Goal: Task Accomplishment & Management: Use online tool/utility

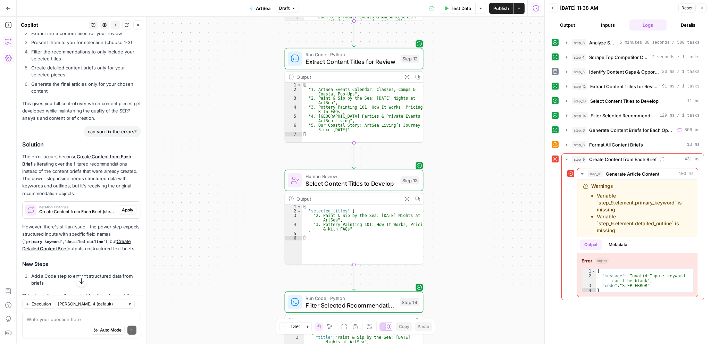
scroll to position [408, 0]
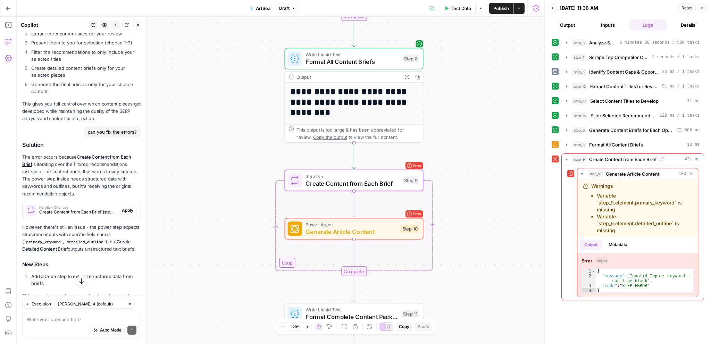
click at [122, 211] on span "Apply" at bounding box center [127, 210] width 11 height 6
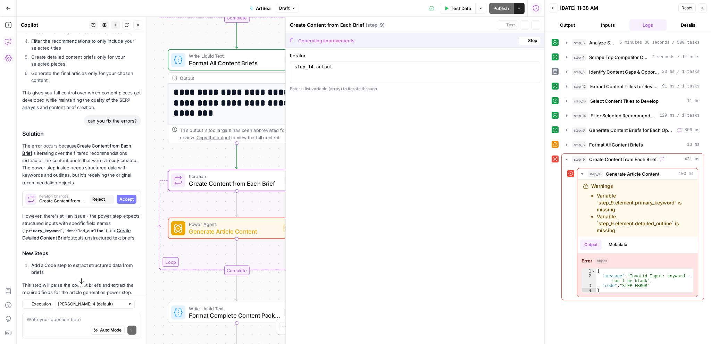
scroll to position [397, 0]
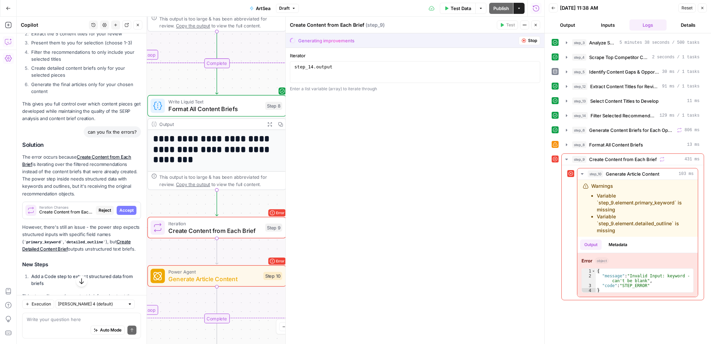
drag, startPoint x: 249, startPoint y: 209, endPoint x: 250, endPoint y: 255, distance: 45.9
click at [250, 255] on div "Workflow Input Settings Inputs Power Agent Analyze SERP for Target Keyword Step…" at bounding box center [281, 181] width 528 height 328
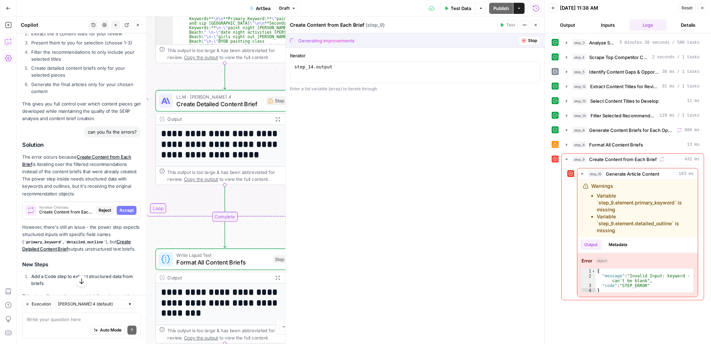
drag, startPoint x: 247, startPoint y: 159, endPoint x: 249, endPoint y: 358, distance: 199.0
click at [249, 344] on html "September Cohort New Home Browse Insights Opportunities Your Data Recent Grids …" at bounding box center [355, 172] width 711 height 344
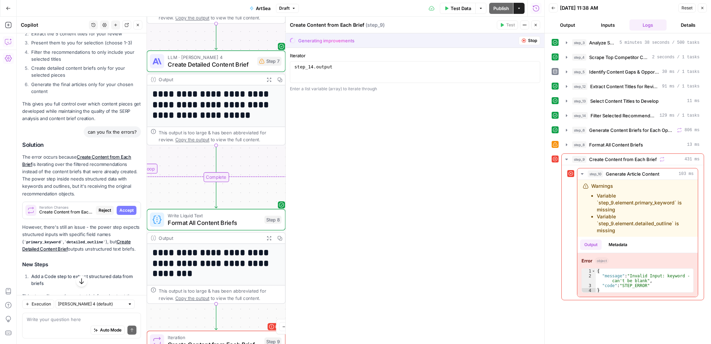
drag, startPoint x: 259, startPoint y: 194, endPoint x: 250, endPoint y: 155, distance: 40.5
click at [250, 155] on div "Workflow Input Settings Inputs Power Agent Analyze SERP for Target Keyword Step…" at bounding box center [281, 181] width 528 height 328
click at [311, 65] on div "step_14 . output" at bounding box center [415, 77] width 245 height 26
click at [120, 208] on span "Accept" at bounding box center [126, 210] width 14 height 6
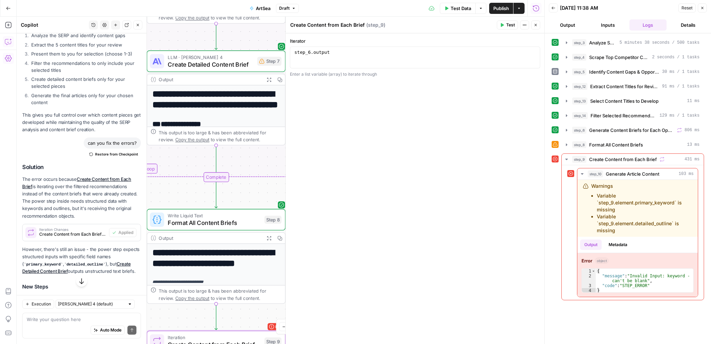
scroll to position [408, 0]
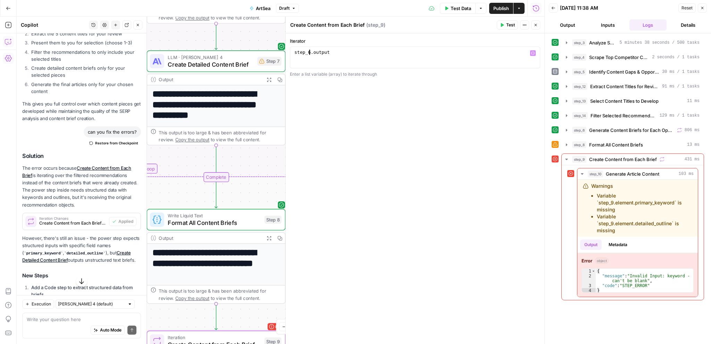
type textarea "**********"
click at [309, 51] on div "step_6 . output" at bounding box center [415, 63] width 245 height 26
click at [342, 55] on div "step_6 . output" at bounding box center [415, 63] width 245 height 26
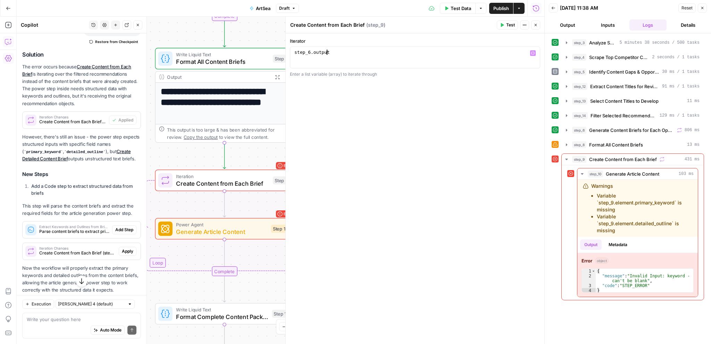
scroll to position [513, 0]
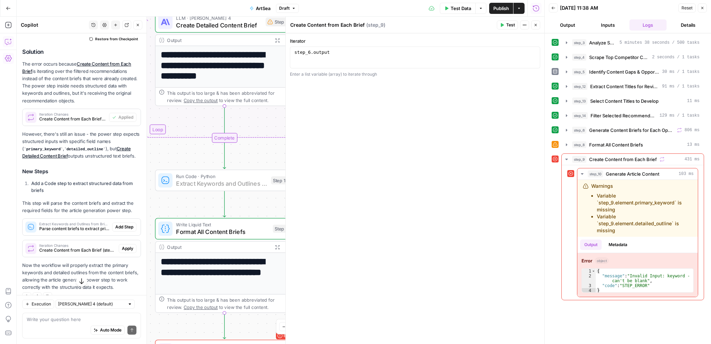
click at [115, 227] on span "Add Step" at bounding box center [124, 227] width 18 height 6
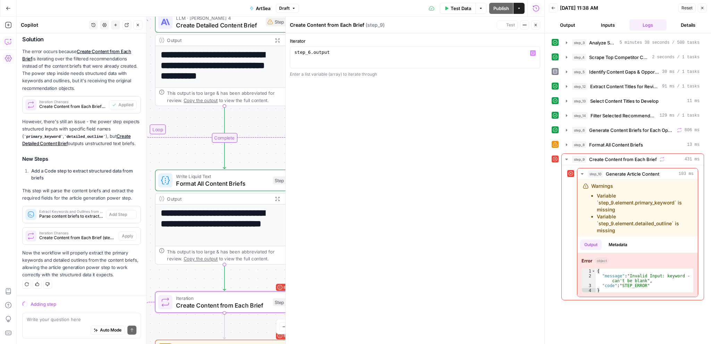
scroll to position [502, 0]
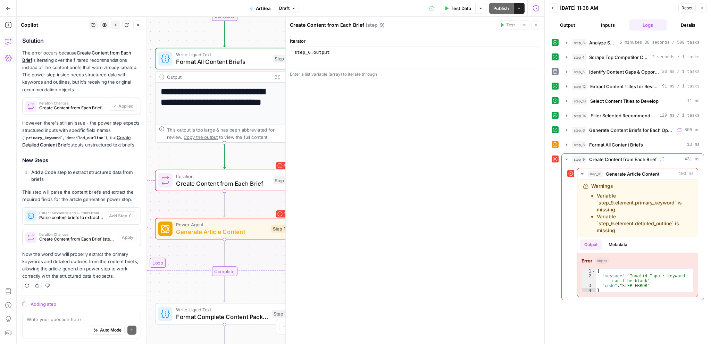
click at [74, 215] on span "Parse content briefs to extract primary keywords and detailed outlines for arti…" at bounding box center [71, 218] width 64 height 6
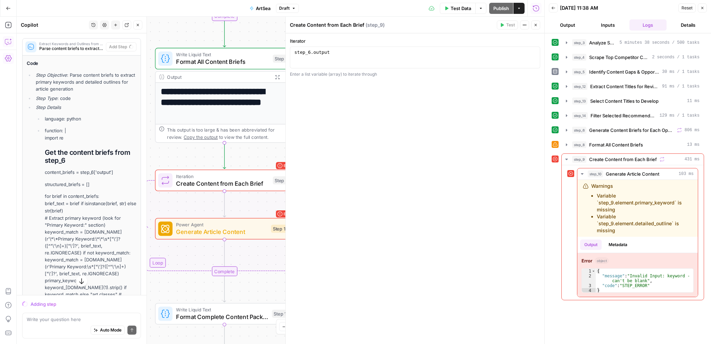
scroll to position [675, 0]
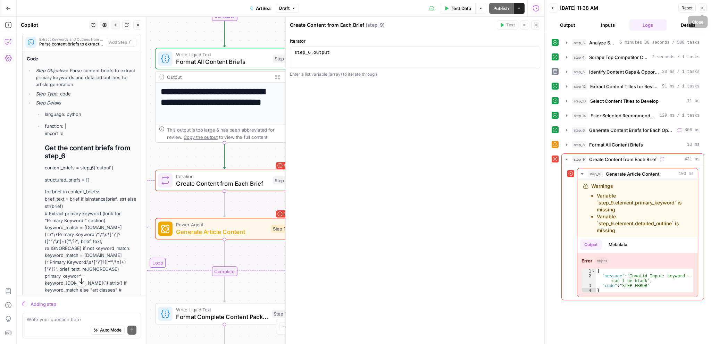
click at [704, 11] on button "Close" at bounding box center [702, 7] width 9 height 9
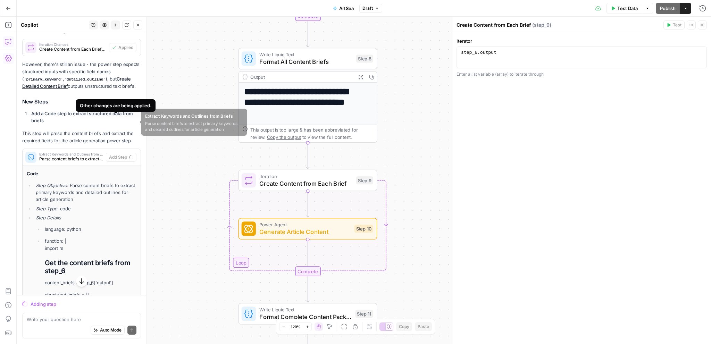
scroll to position [493, 0]
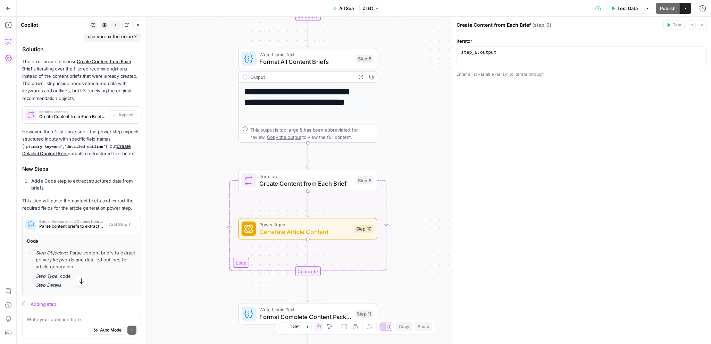
click at [293, 231] on span "Generate Article Content" at bounding box center [304, 231] width 91 height 9
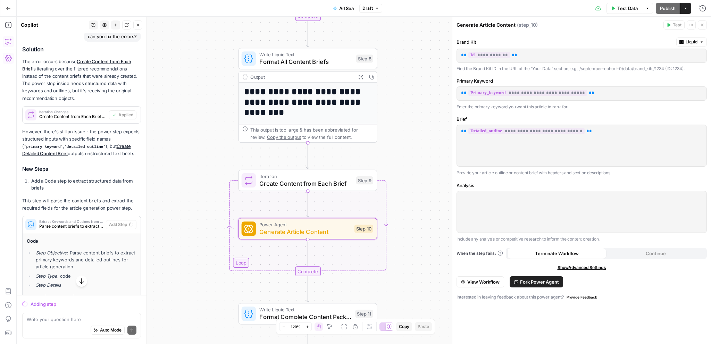
click at [318, 182] on span "Create Content from Each Brief" at bounding box center [305, 183] width 93 height 9
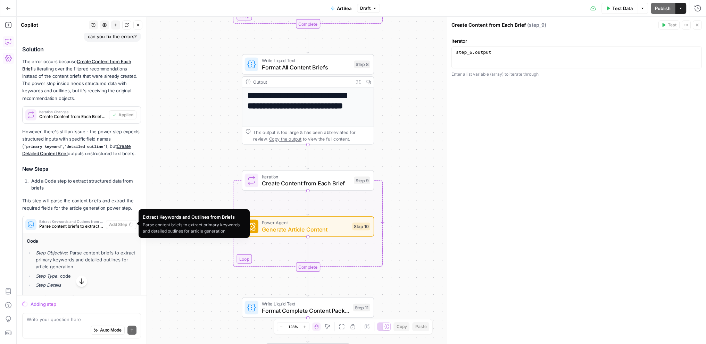
click at [72, 227] on span "Parse content briefs to extract primary keywords and detailed outlines for arti…" at bounding box center [71, 226] width 64 height 6
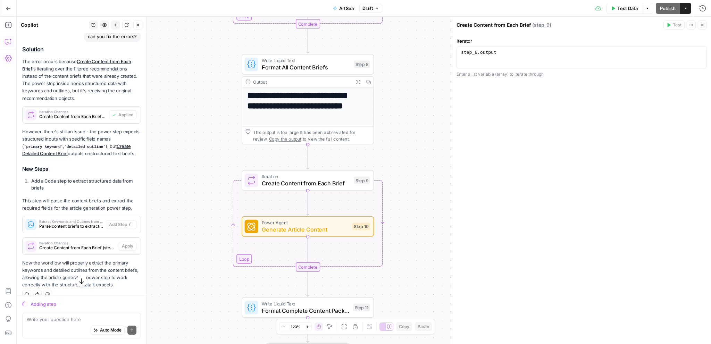
click at [72, 227] on span "Parse content briefs to extract primary keywords and detailed outlines for arti…" at bounding box center [71, 226] width 64 height 6
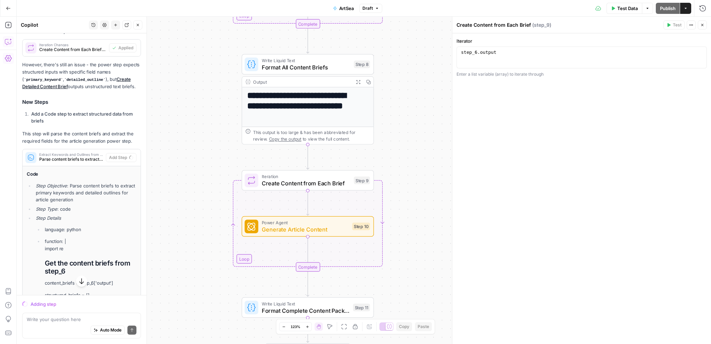
scroll to position [562, 0]
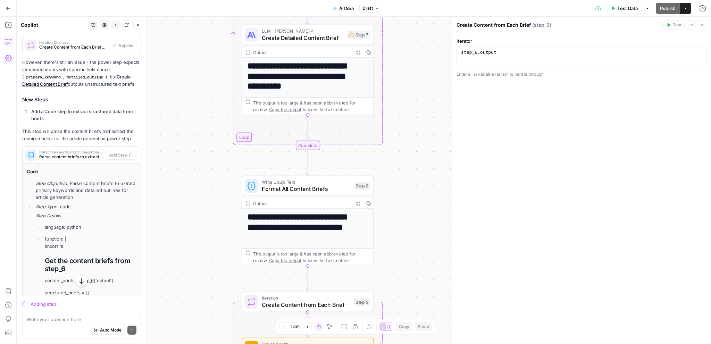
click at [625, 7] on span "Test Data" at bounding box center [628, 8] width 20 height 7
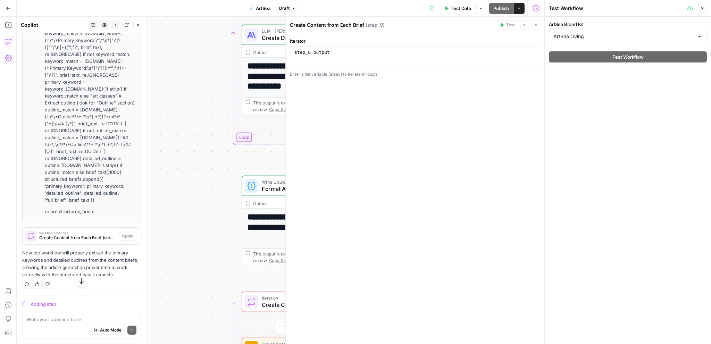
scroll to position [875, 0]
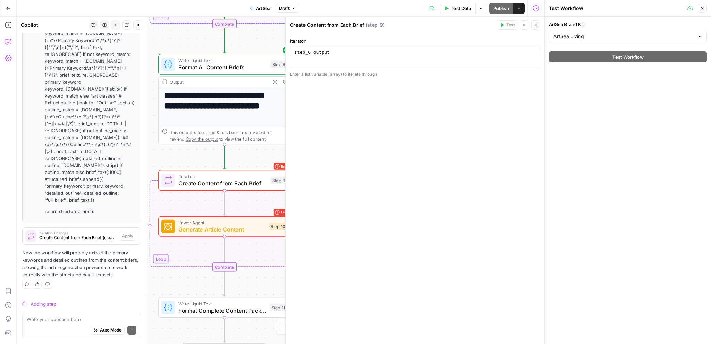
click at [705, 7] on button "Close" at bounding box center [702, 8] width 9 height 9
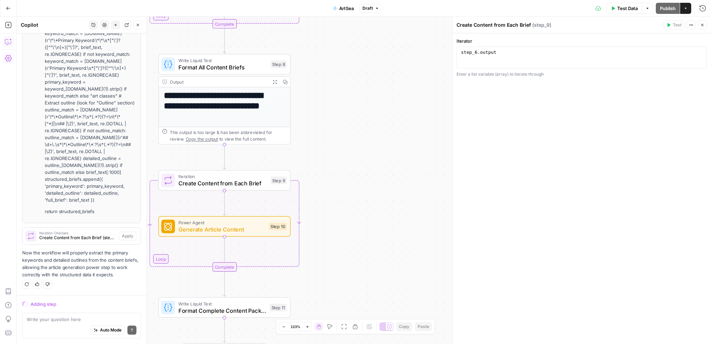
click at [705, 24] on button "Close" at bounding box center [702, 24] width 9 height 9
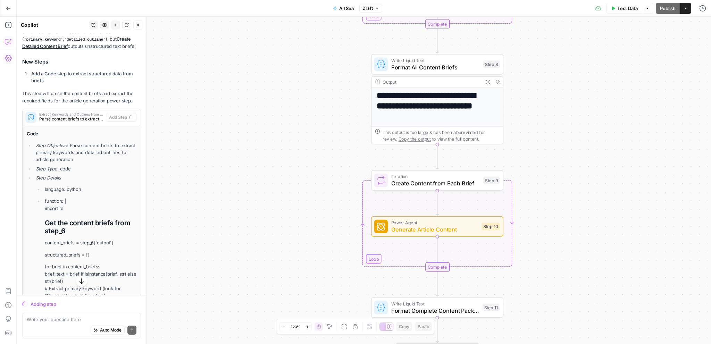
scroll to position [597, 0]
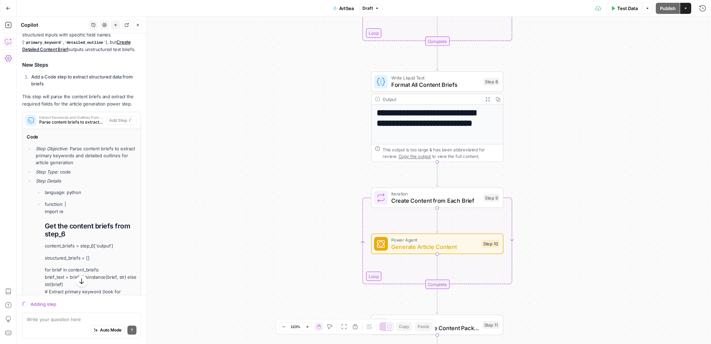
click at [451, 198] on span "Create Content from Each Brief" at bounding box center [435, 201] width 89 height 9
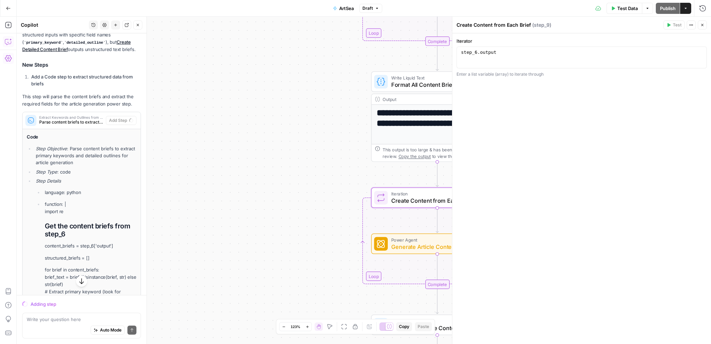
click at [323, 184] on div "Workflow Input Settings Inputs Power Agent Analyze SERP for Target Keyword Step…" at bounding box center [364, 181] width 695 height 328
click at [705, 25] on button "Close" at bounding box center [702, 24] width 9 height 9
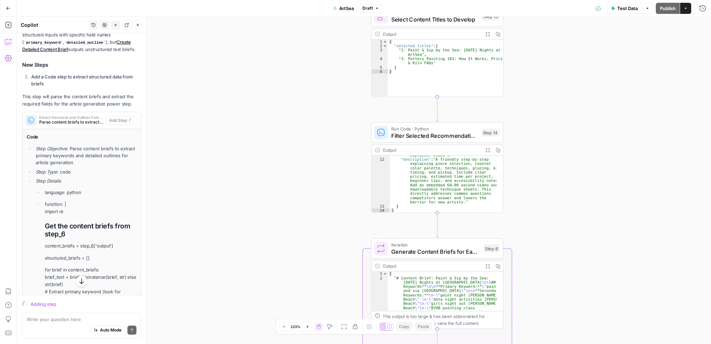
scroll to position [103, 0]
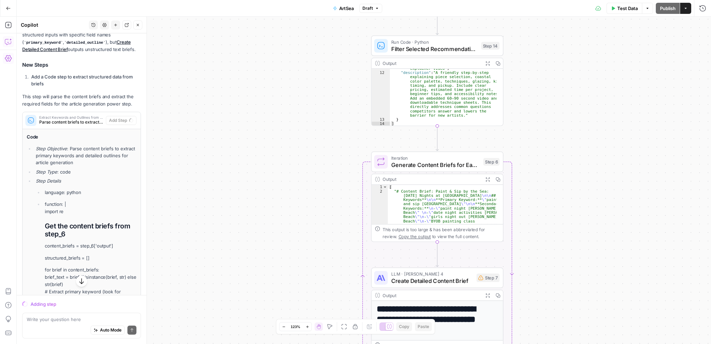
click at [445, 164] on span "Generate Content Briefs for Each Opportunity" at bounding box center [435, 164] width 89 height 9
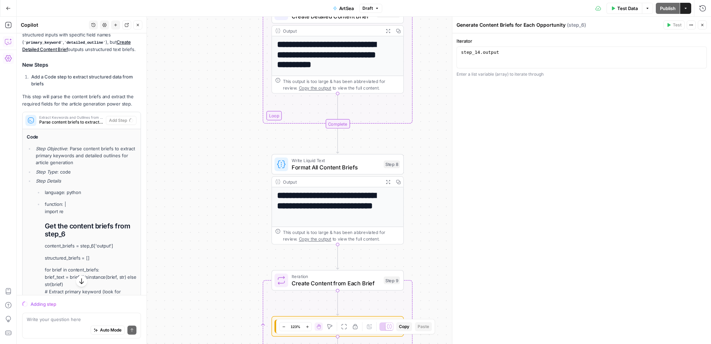
drag, startPoint x: 339, startPoint y: 168, endPoint x: 239, endPoint y: 337, distance: 196.6
click at [239, 337] on div "Workflow Input Settings Inputs Power Agent Analyze SERP for Target Keyword Step…" at bounding box center [364, 181] width 695 height 328
click at [701, 26] on icon "button" at bounding box center [703, 25] width 4 height 4
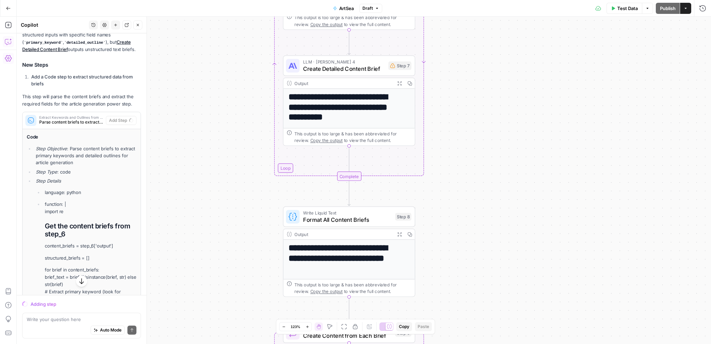
drag, startPoint x: 470, startPoint y: 186, endPoint x: 486, endPoint y: 207, distance: 25.8
click at [486, 207] on div "Workflow Input Settings Inputs Power Agent Analyze SERP for Target Keyword Step…" at bounding box center [364, 181] width 695 height 328
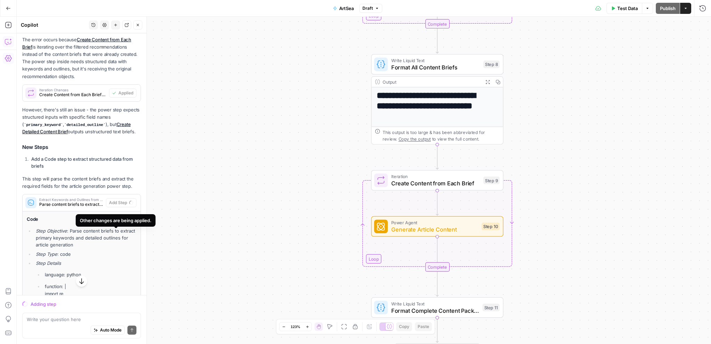
scroll to position [458, 0]
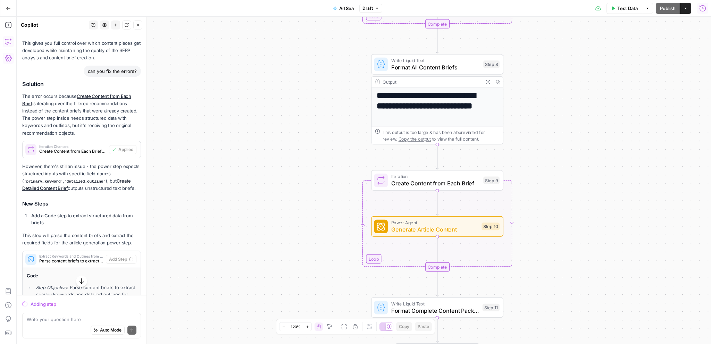
click at [706, 8] on icon "button" at bounding box center [703, 8] width 6 height 6
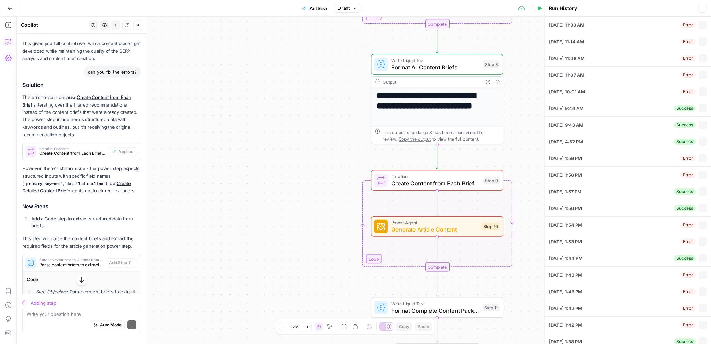
type input "ArtSea Living"
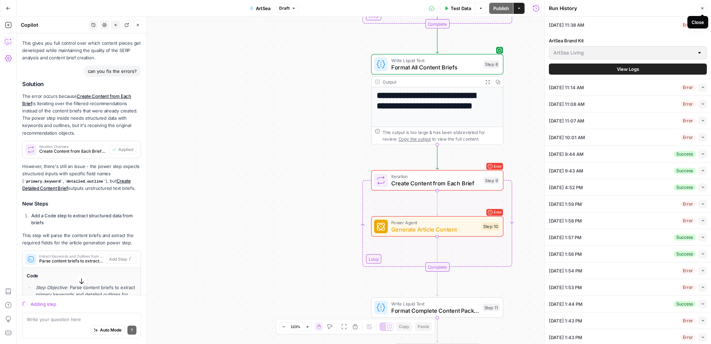
click at [700, 10] on button "Close" at bounding box center [702, 8] width 9 height 9
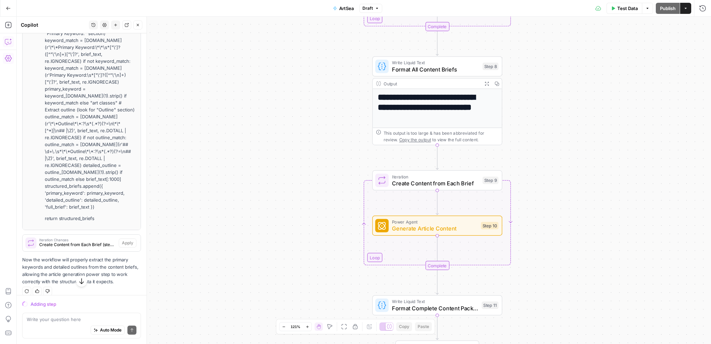
scroll to position [875, 0]
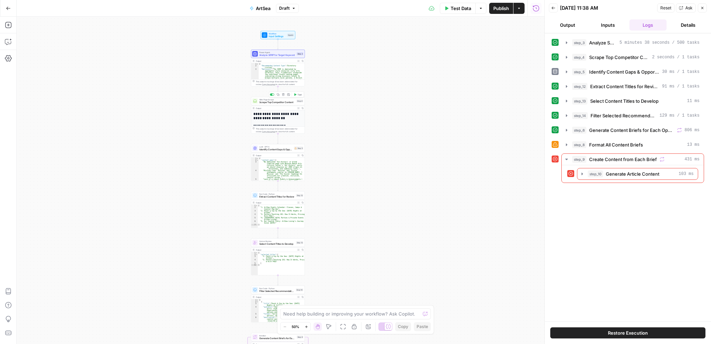
click at [272, 102] on span "Scrape Top Competitor Content" at bounding box center [277, 102] width 36 height 3
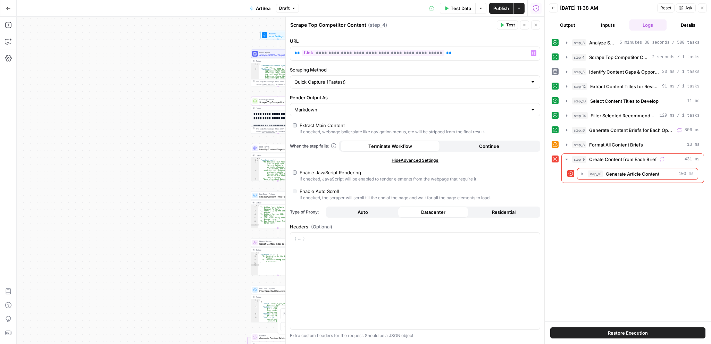
click at [510, 23] on span "Test" at bounding box center [510, 25] width 9 height 6
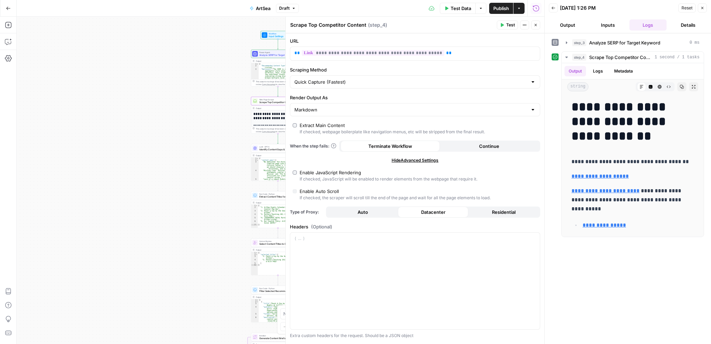
click at [535, 25] on icon "button" at bounding box center [536, 25] width 4 height 4
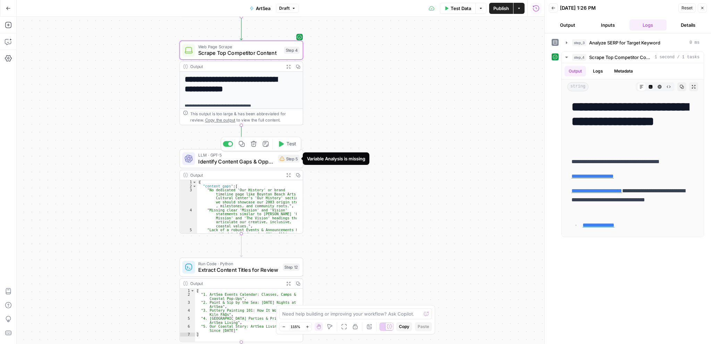
click at [290, 149] on button "Test" at bounding box center [286, 144] width 25 height 10
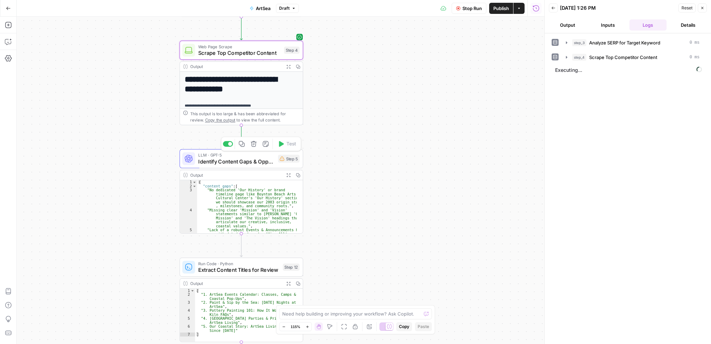
click at [262, 165] on span "Identify Content Gaps & Opportunities" at bounding box center [236, 162] width 77 height 8
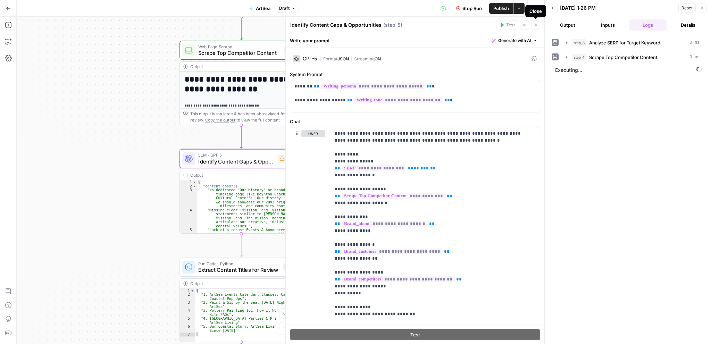
click at [535, 25] on icon "button" at bounding box center [536, 25] width 4 height 4
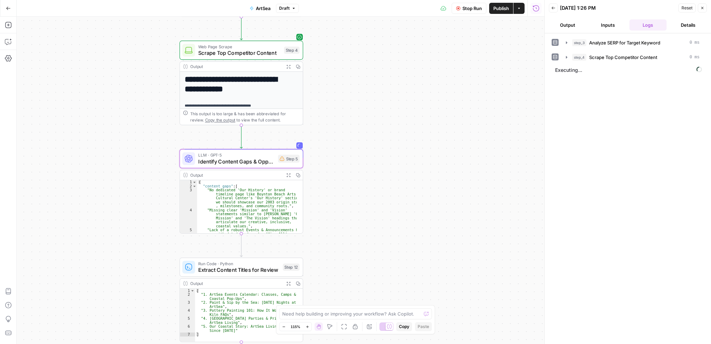
click at [570, 26] on button "Output" at bounding box center [568, 24] width 38 height 11
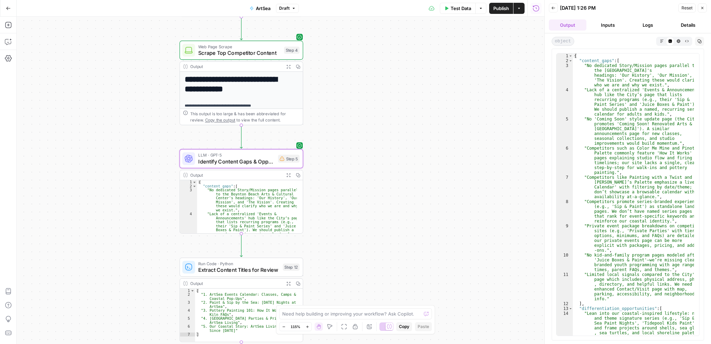
click at [614, 22] on button "Inputs" at bounding box center [608, 24] width 38 height 11
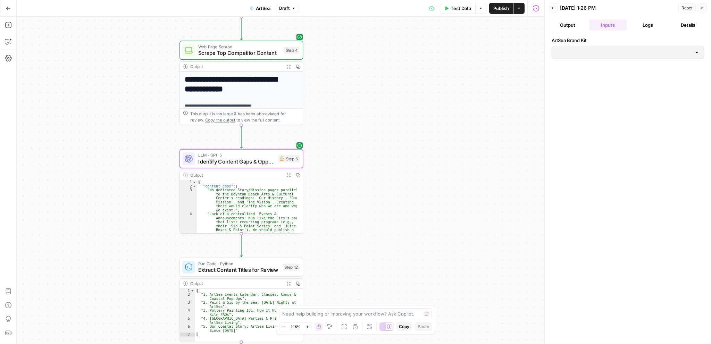
type input "ArtSea Living"
click at [643, 24] on button "Logs" at bounding box center [649, 24] width 38 height 11
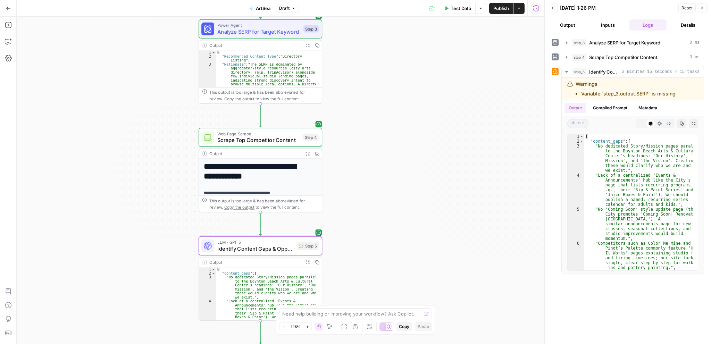
drag, startPoint x: 421, startPoint y: 248, endPoint x: 442, endPoint y: 266, distance: 27.4
click at [442, 266] on div "Workflow Input Settings Inputs Power Agent Analyze SERP for Target Keyword Step…" at bounding box center [281, 181] width 528 height 328
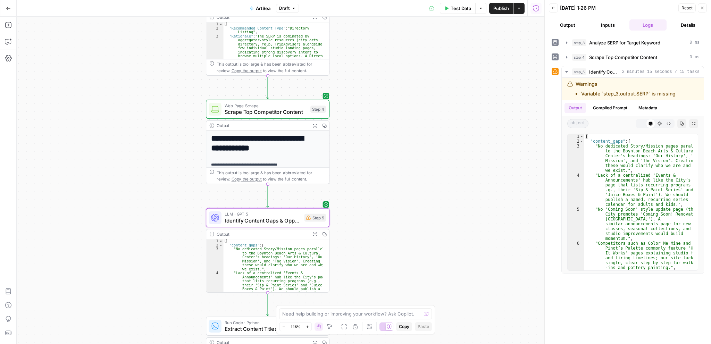
drag, startPoint x: 460, startPoint y: 150, endPoint x: 467, endPoint y: 121, distance: 30.0
click at [468, 122] on div "Workflow Input Settings Inputs Power Agent Analyze SERP for Target Keyword Step…" at bounding box center [281, 181] width 528 height 328
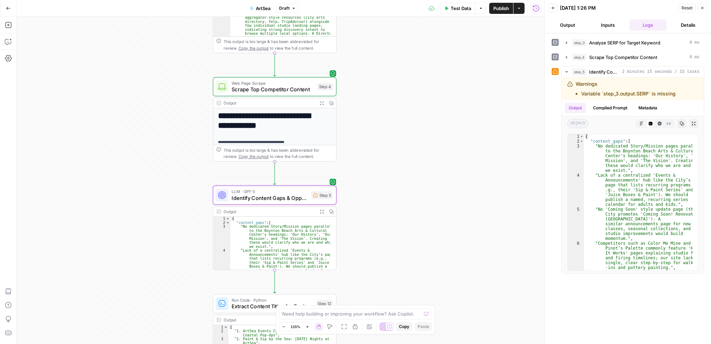
click at [285, 195] on span "Identify Content Gaps & Opportunities" at bounding box center [270, 198] width 77 height 8
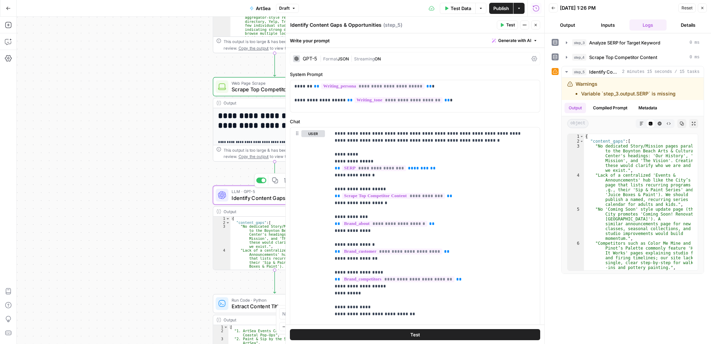
click at [280, 197] on span "Identify Content Gaps & Opportunities" at bounding box center [270, 198] width 77 height 8
click at [534, 27] on button "Close" at bounding box center [535, 24] width 9 height 9
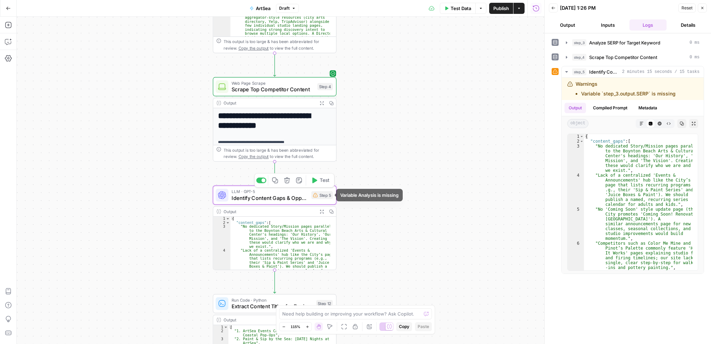
click at [320, 186] on div "Copy step Delete step Add Note Test" at bounding box center [294, 180] width 80 height 14
click at [320, 182] on span "Test" at bounding box center [325, 180] width 10 height 7
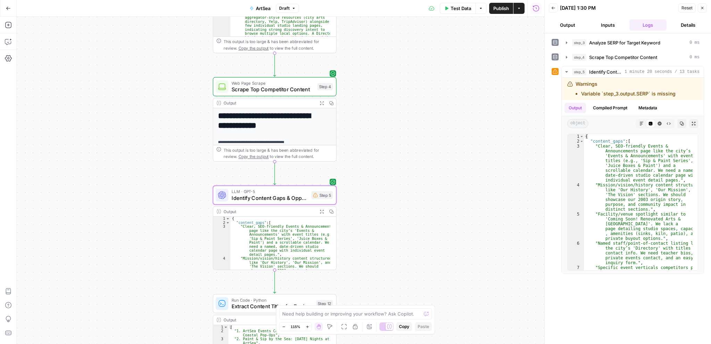
click at [642, 23] on button "Logs" at bounding box center [649, 24] width 38 height 11
click at [610, 109] on button "Compiled Prompt" at bounding box center [610, 108] width 43 height 10
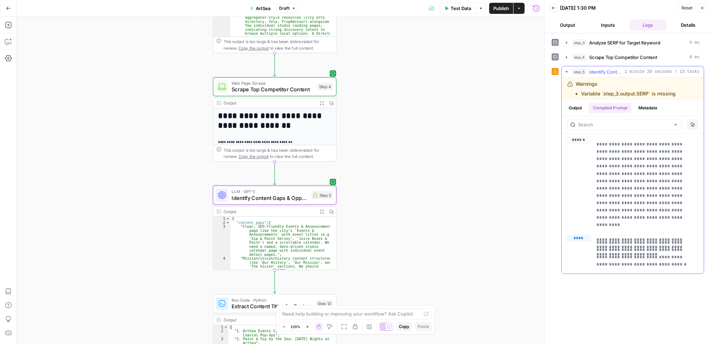
click at [649, 106] on button "Metadata" at bounding box center [648, 108] width 27 height 10
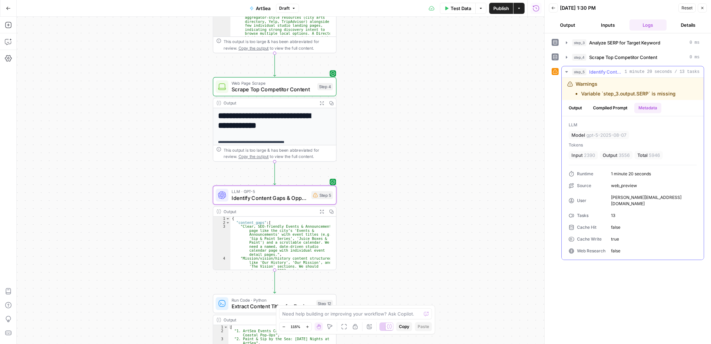
click at [618, 106] on button "Compiled Prompt" at bounding box center [610, 108] width 43 height 10
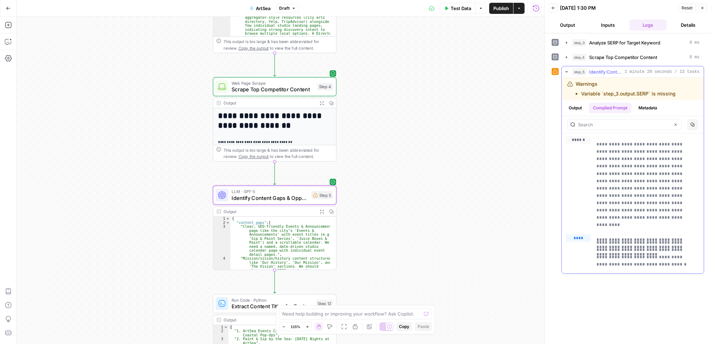
click at [578, 106] on button "Output" at bounding box center [576, 108] width 22 height 10
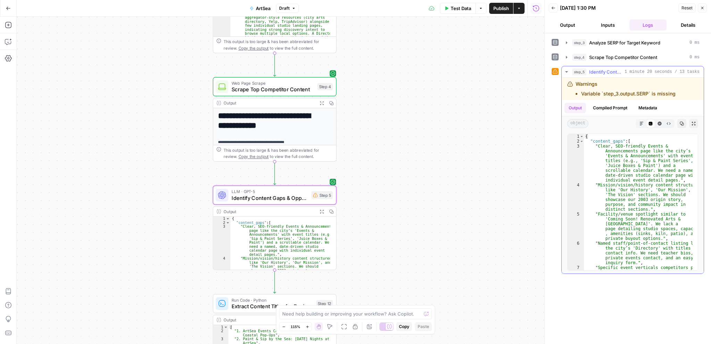
click at [639, 92] on li "Variable `step_3.output.SERP` is missing" at bounding box center [628, 93] width 94 height 7
drag, startPoint x: 677, startPoint y: 93, endPoint x: 568, endPoint y: 80, distance: 109.4
click at [568, 81] on div "Warnings Variable `step_3.output.SERP` is missing" at bounding box center [628, 89] width 120 height 17
copy div "Warnings Variable `step_3.output.SERP` is missing"
click at [6, 42] on icon "button" at bounding box center [8, 41] width 7 height 7
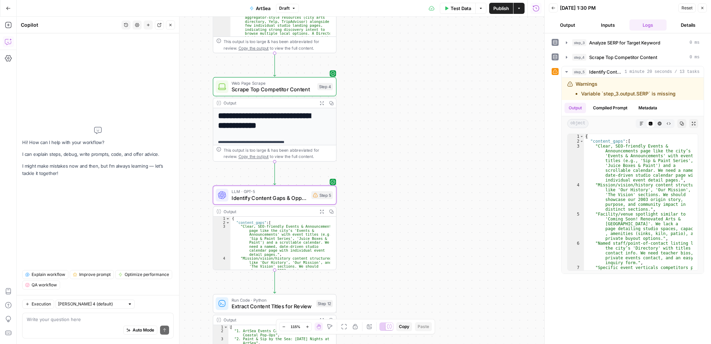
click at [65, 318] on textarea at bounding box center [98, 319] width 142 height 7
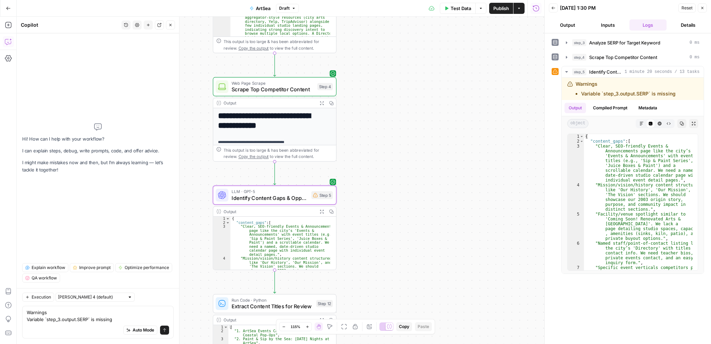
type textarea "Warnings Variable `step_3.output.SERP` is missing"
click at [167, 331] on button "Send" at bounding box center [164, 330] width 9 height 9
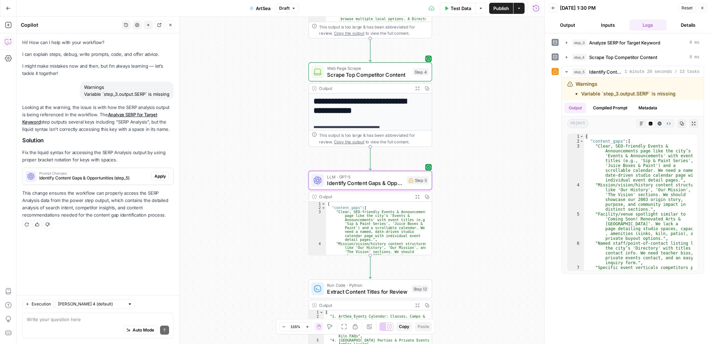
click at [157, 175] on span "Apply" at bounding box center [160, 176] width 11 height 6
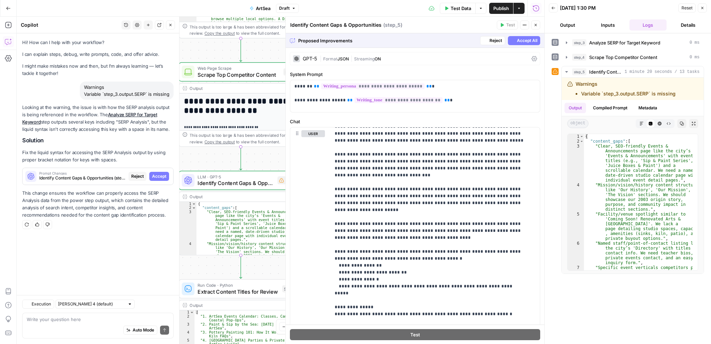
scroll to position [313, 0]
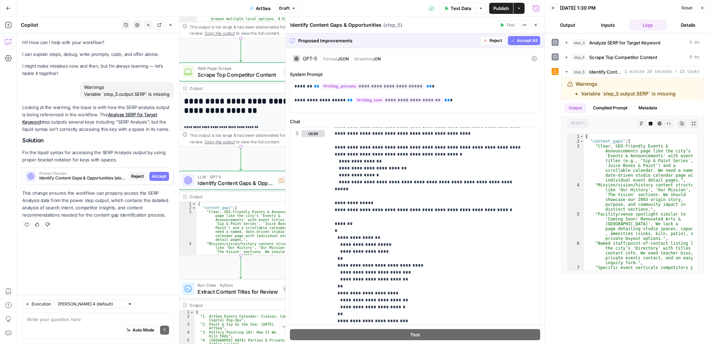
click at [523, 38] on span "Accept All" at bounding box center [527, 41] width 20 height 6
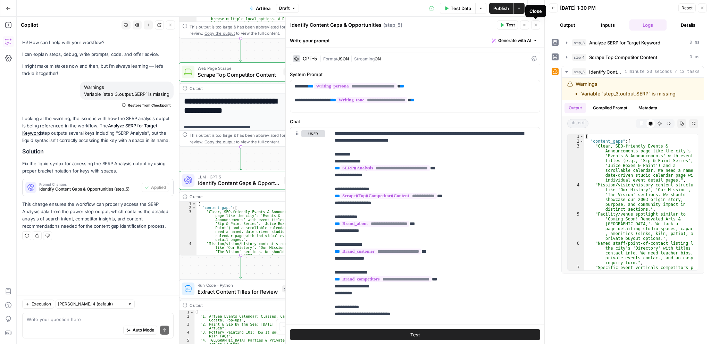
click at [504, 24] on icon "button" at bounding box center [502, 25] width 4 height 4
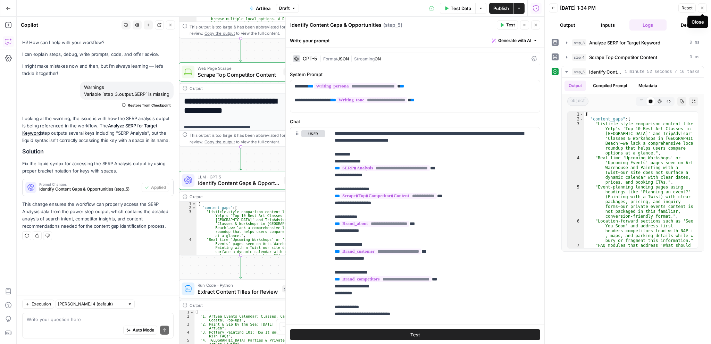
click at [702, 7] on icon "button" at bounding box center [703, 8] width 4 height 4
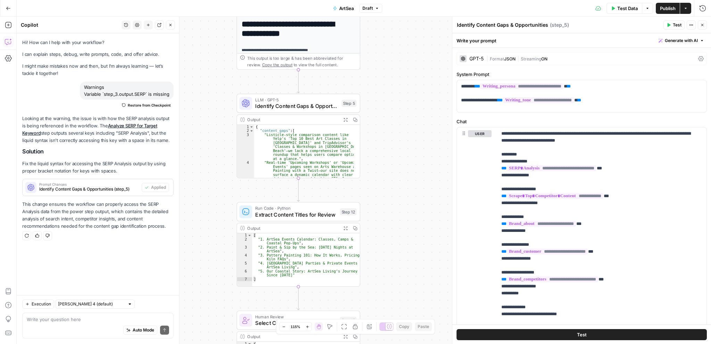
drag, startPoint x: 349, startPoint y: 260, endPoint x: 405, endPoint y: 182, distance: 96.4
click at [406, 183] on div "Workflow Input Settings Inputs Power Agent Analyze SERP for Target Keyword Step…" at bounding box center [364, 181] width 695 height 328
click at [342, 200] on button "Test" at bounding box center [342, 196] width 25 height 10
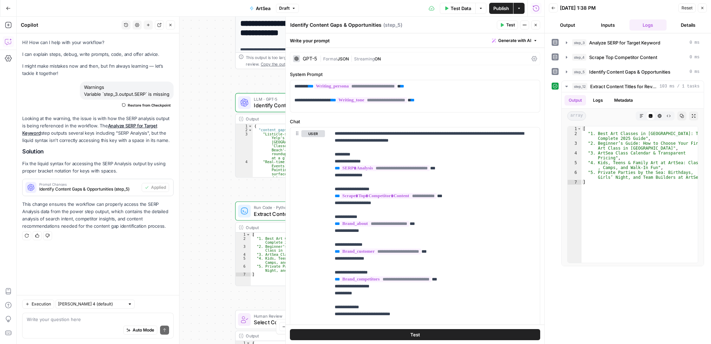
click at [706, 10] on button "Close" at bounding box center [702, 7] width 9 height 9
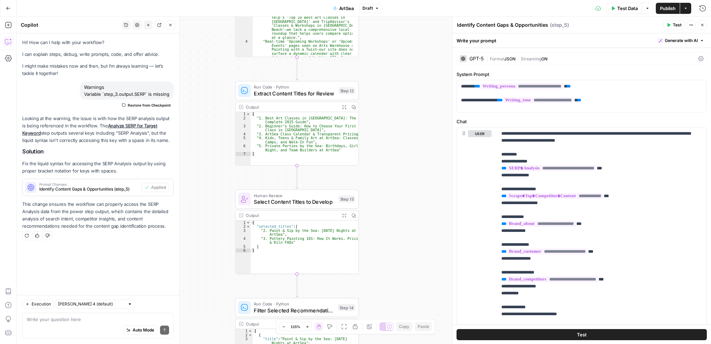
drag, startPoint x: 409, startPoint y: 264, endPoint x: 407, endPoint y: 132, distance: 131.6
click at [408, 132] on div "Workflow Input Settings Inputs Power Agent Analyze SERP for Target Keyword Step…" at bounding box center [364, 181] width 695 height 328
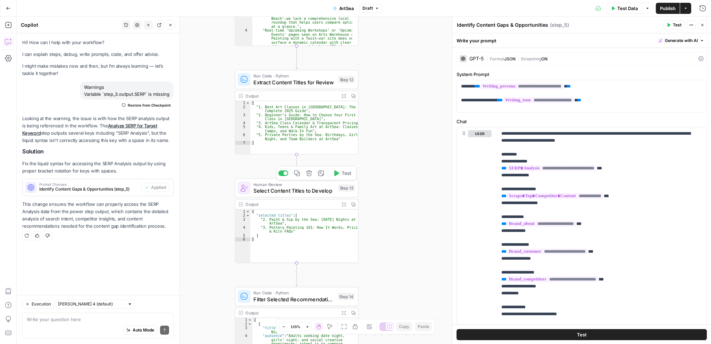
click at [345, 179] on div "Copy step Delete step Add Note Test" at bounding box center [316, 173] width 80 height 14
click at [346, 174] on span "Test" at bounding box center [347, 173] width 10 height 7
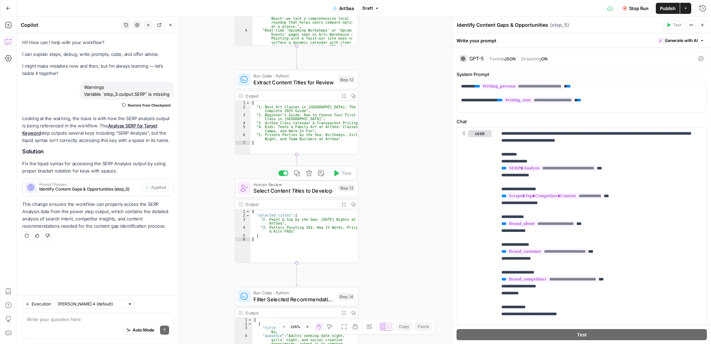
click at [316, 193] on span "Select Content Titles to Develop" at bounding box center [294, 191] width 81 height 8
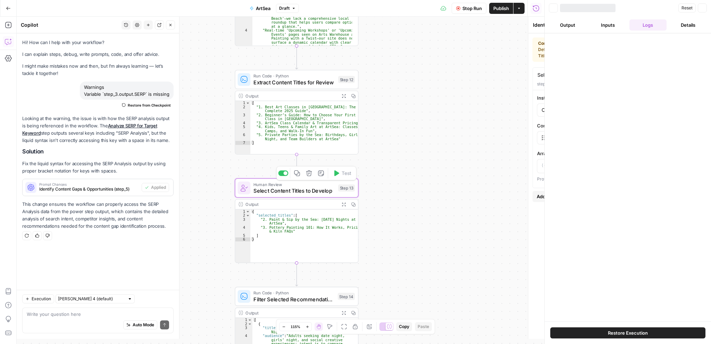
type textarea "Select Content Titles to Develop"
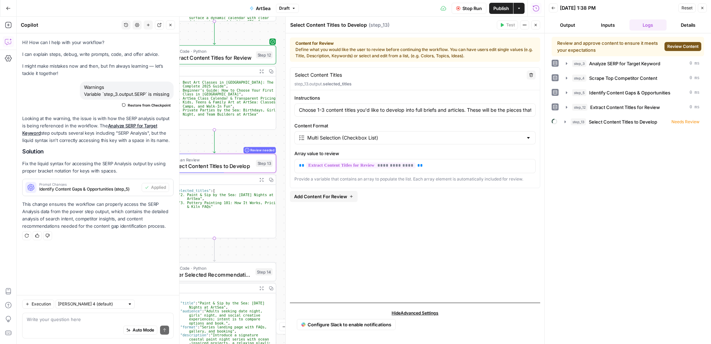
drag, startPoint x: 242, startPoint y: 172, endPoint x: 166, endPoint y: 149, distance: 79.4
click at [166, 149] on body "September Cohort New Home Browse Insights Opportunities Your Data Recent Grids …" at bounding box center [355, 172] width 711 height 344
click at [684, 45] on span "Review Content" at bounding box center [683, 46] width 31 height 6
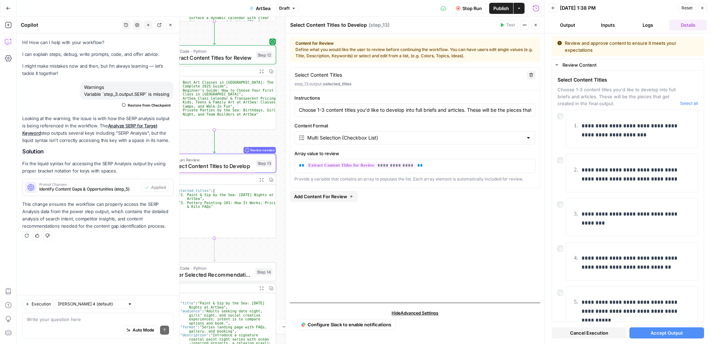
click at [660, 331] on span "Accept Output" at bounding box center [667, 333] width 32 height 7
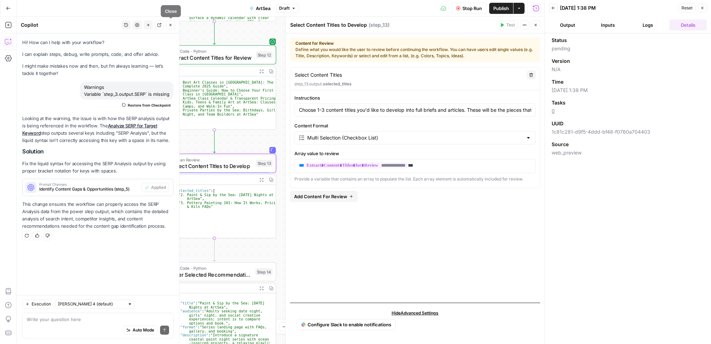
click at [171, 26] on icon "button" at bounding box center [170, 25] width 4 height 4
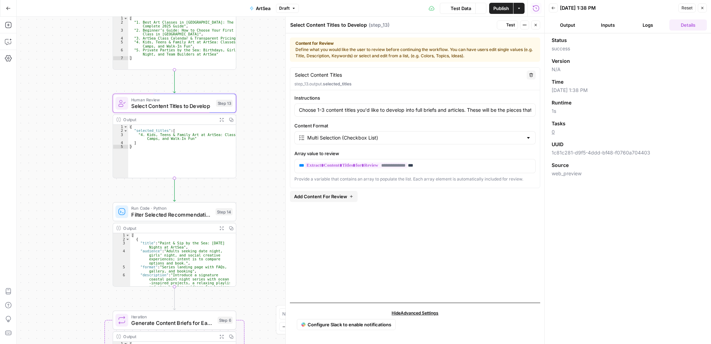
drag, startPoint x: 69, startPoint y: 138, endPoint x: 69, endPoint y: 90, distance: 48.3
click at [69, 90] on div "Workflow Input Settings Inputs Power Agent Analyze SERP for Target Keyword Step…" at bounding box center [281, 181] width 528 height 328
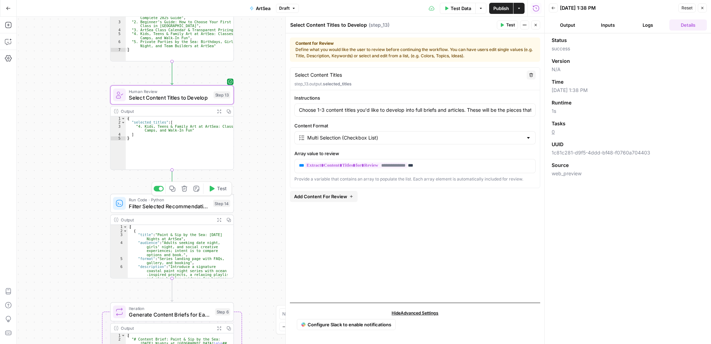
click at [217, 192] on span "Test" at bounding box center [222, 188] width 10 height 7
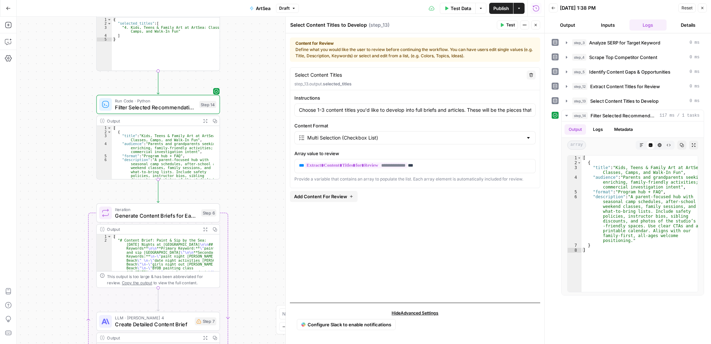
drag, startPoint x: 73, startPoint y: 253, endPoint x: 64, endPoint y: 165, distance: 88.0
click at [64, 165] on div "Workflow Input Settings Inputs Power Agent Analyze SERP for Target Keyword Step…" at bounding box center [281, 181] width 528 height 328
click at [207, 200] on span "Test" at bounding box center [208, 198] width 10 height 7
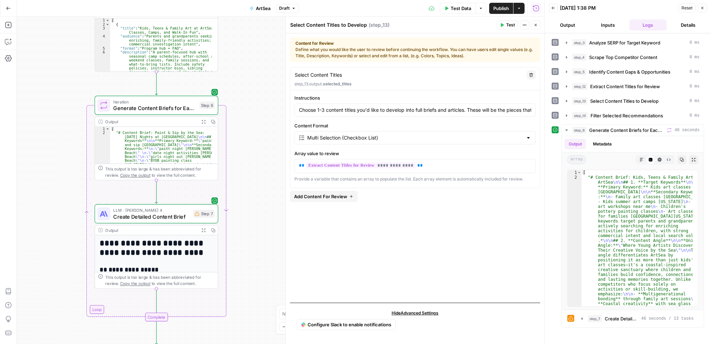
drag, startPoint x: 71, startPoint y: 269, endPoint x: 69, endPoint y: 162, distance: 107.7
click at [69, 162] on div "Workflow Input Settings Inputs Power Agent Analyze SERP for Target Keyword Step…" at bounding box center [281, 181] width 528 height 328
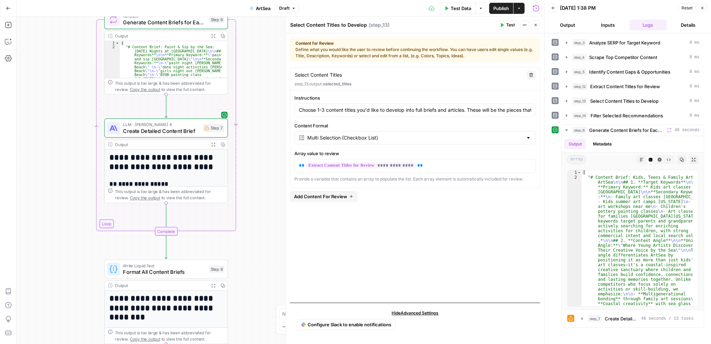
drag, startPoint x: 57, startPoint y: 225, endPoint x: 66, endPoint y: 121, distance: 104.2
click at [66, 121] on div "Workflow Input Settings Inputs Power Agent Analyze SERP for Target Keyword Step…" at bounding box center [281, 181] width 528 height 328
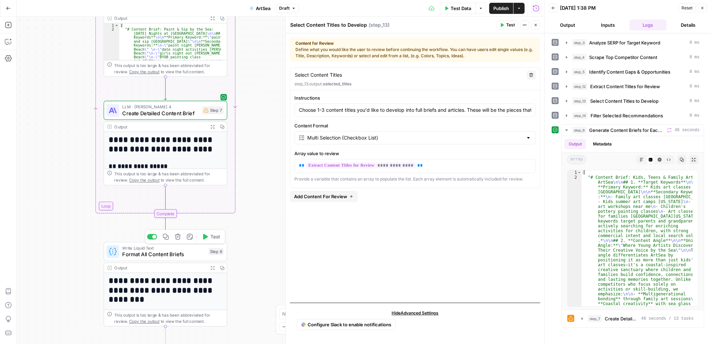
click at [215, 241] on button "Test" at bounding box center [211, 237] width 25 height 10
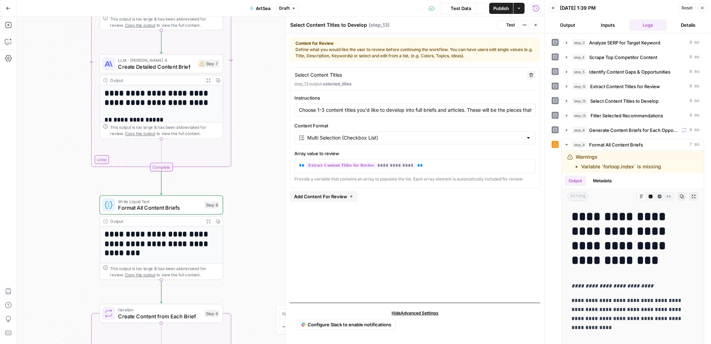
drag, startPoint x: 71, startPoint y: 250, endPoint x: 65, endPoint y: 197, distance: 53.8
click at [65, 197] on div "Workflow Input Settings Inputs Power Agent Analyze SERP for Target Keyword Step…" at bounding box center [281, 181] width 528 height 328
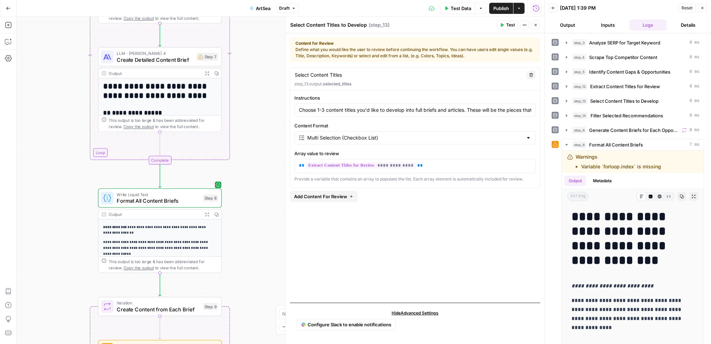
scroll to position [211, 0]
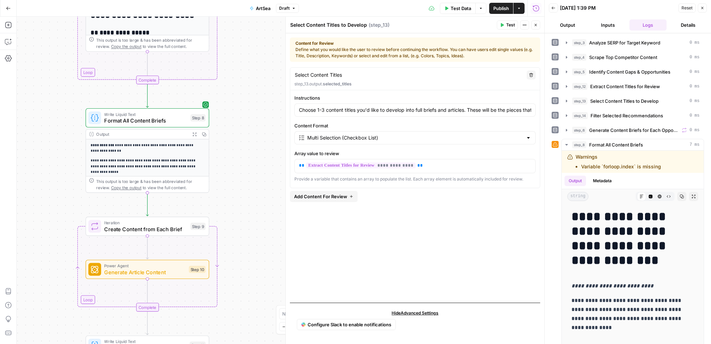
drag, startPoint x: 73, startPoint y: 256, endPoint x: 62, endPoint y: 169, distance: 87.2
click at [62, 169] on div "Workflow Input Settings Inputs Power Agent Analyze SERP for Target Keyword Step…" at bounding box center [281, 181] width 528 height 328
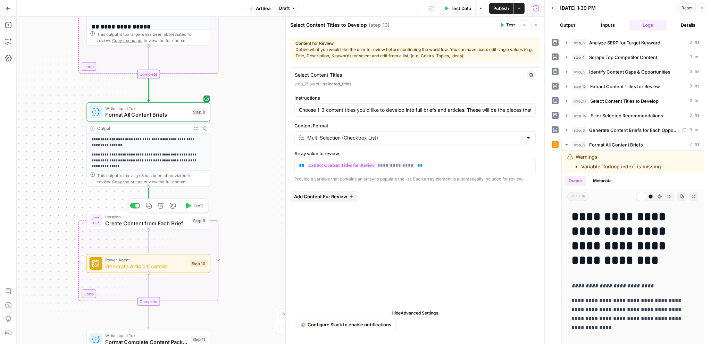
click at [195, 210] on button "Test" at bounding box center [194, 205] width 25 height 10
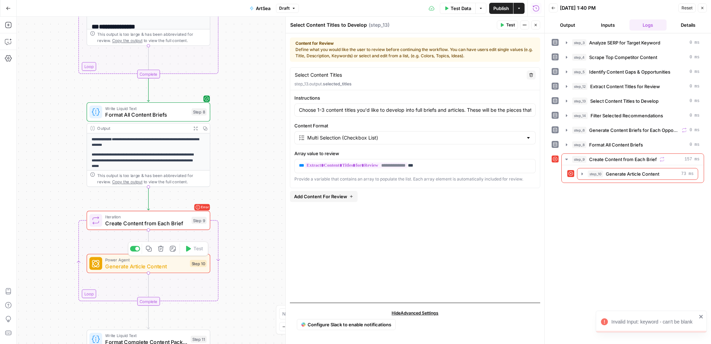
click at [158, 267] on span "Generate Article Content" at bounding box center [145, 267] width 81 height 8
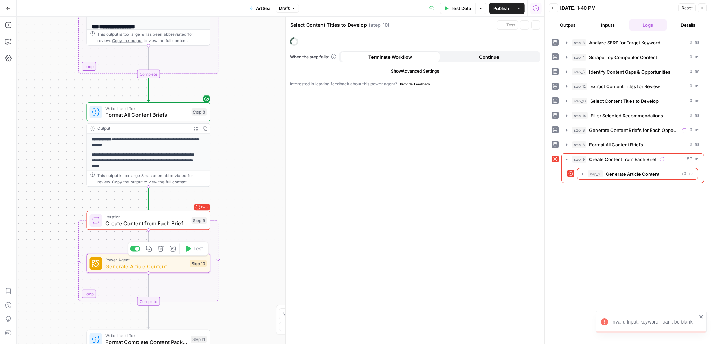
type textarea "Generate Article Content"
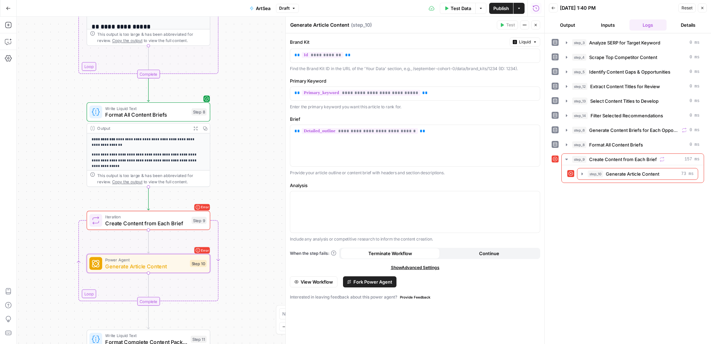
click at [575, 26] on button "Output" at bounding box center [568, 24] width 38 height 11
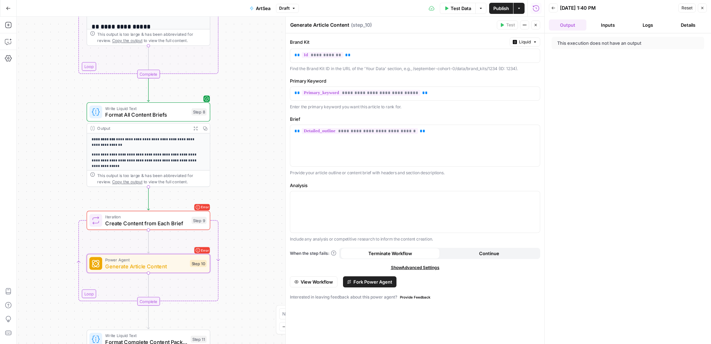
click at [603, 21] on button "Inputs" at bounding box center [608, 24] width 38 height 11
click at [644, 26] on button "Logs" at bounding box center [649, 24] width 38 height 11
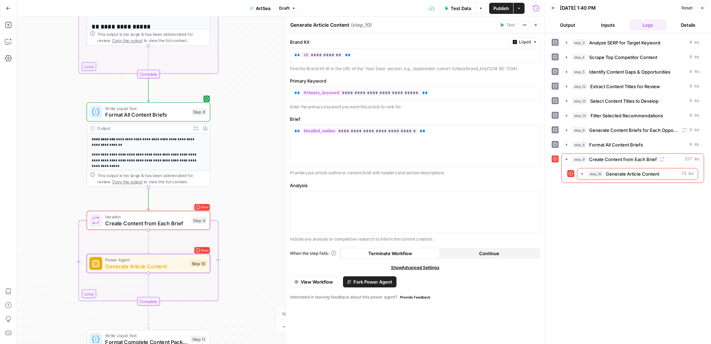
click at [682, 25] on button "Details" at bounding box center [689, 24] width 38 height 11
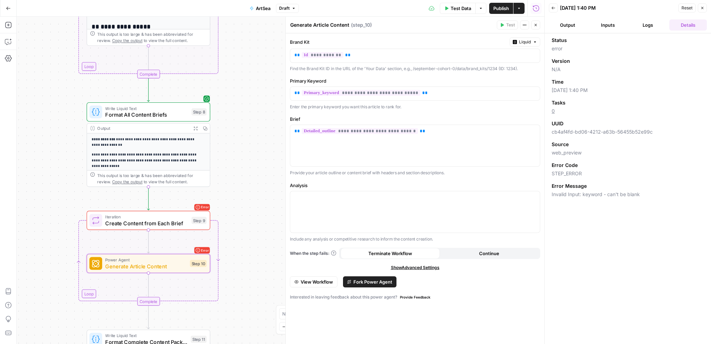
click at [627, 25] on ul "Output Inputs Logs Details" at bounding box center [628, 24] width 158 height 11
drag, startPoint x: 656, startPoint y: 193, endPoint x: 545, endPoint y: 198, distance: 111.6
click at [547, 198] on div "Back 10/02/25 at 1:40 PM Reset Close Output Inputs Logs Details Status error Ve…" at bounding box center [628, 172] width 167 height 344
click at [678, 186] on div "Error Message" at bounding box center [628, 186] width 152 height 7
drag, startPoint x: 629, startPoint y: 194, endPoint x: 547, endPoint y: 195, distance: 82.0
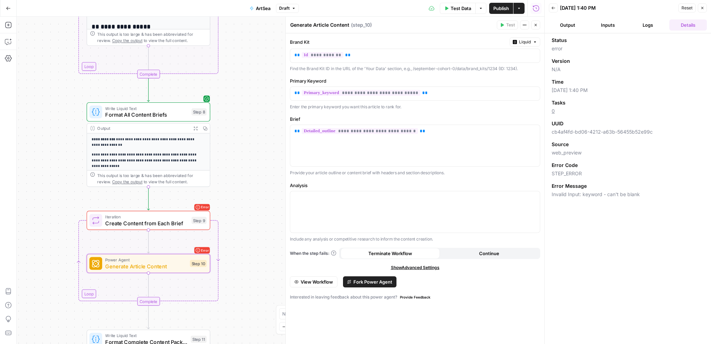
click at [547, 195] on div "Back 10/02/25 at 1:40 PM Reset Close Output Inputs Logs Details Status error Ve…" at bounding box center [628, 172] width 167 height 344
click at [647, 192] on span "Invalid Input: keyword - can't be blank" at bounding box center [628, 194] width 152 height 7
drag, startPoint x: 643, startPoint y: 193, endPoint x: 552, endPoint y: 197, distance: 91.1
click at [552, 197] on span "Invalid Input: keyword - can't be blank" at bounding box center [628, 194] width 152 height 7
copy span "Invalid Input: keyword - can't be blank"
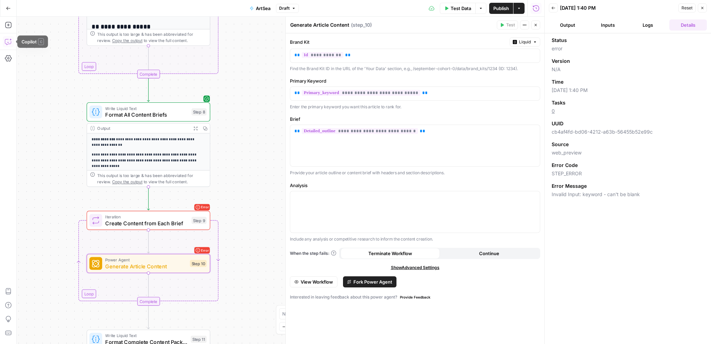
click at [6, 42] on icon "button" at bounding box center [8, 41] width 7 height 7
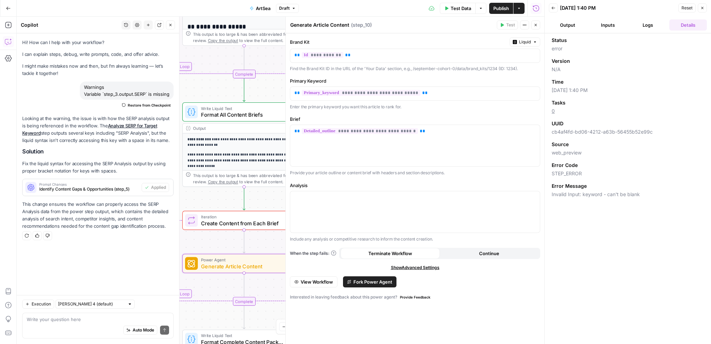
click at [88, 323] on div "Auto Mode Send" at bounding box center [98, 330] width 142 height 15
paste textarea "Invalid Input: keyword - can't be blank"
type textarea "Invalid Input: keyword - can't be blank"
click at [164, 329] on icon "submit" at bounding box center [165, 330] width 4 height 4
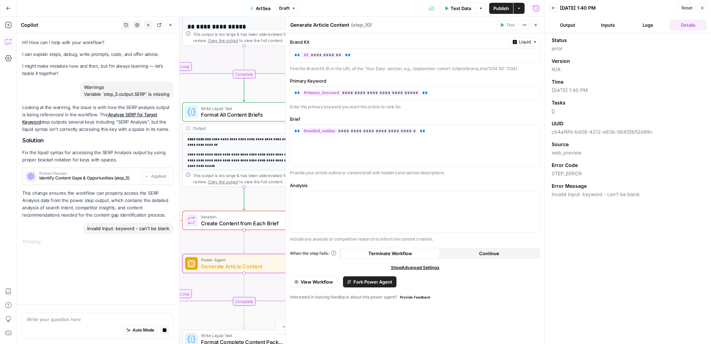
click at [534, 24] on icon "button" at bounding box center [536, 25] width 4 height 4
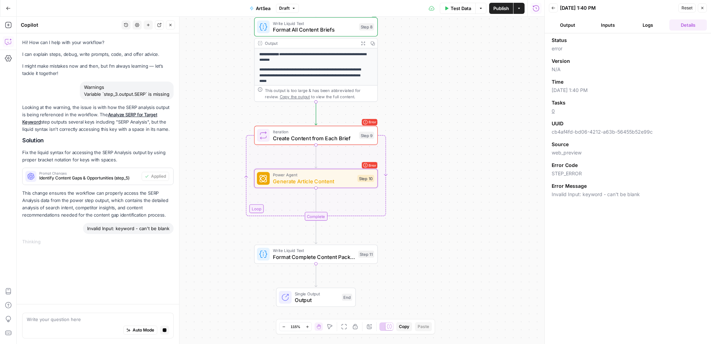
drag, startPoint x: 449, startPoint y: 159, endPoint x: 454, endPoint y: 147, distance: 13.2
click at [454, 147] on div "Workflow Input Settings Inputs Power Agent Analyze SERP for Target Keyword Step…" at bounding box center [281, 181] width 528 height 328
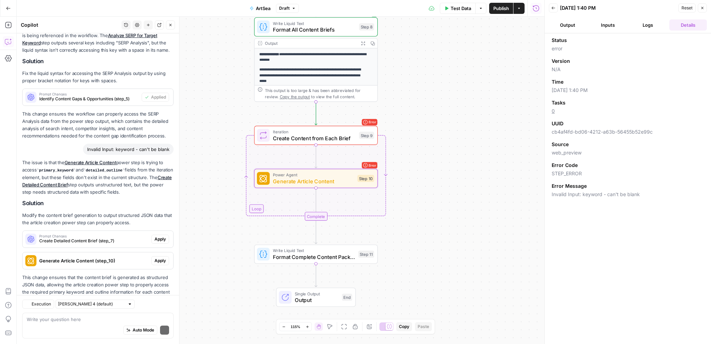
scroll to position [122, 0]
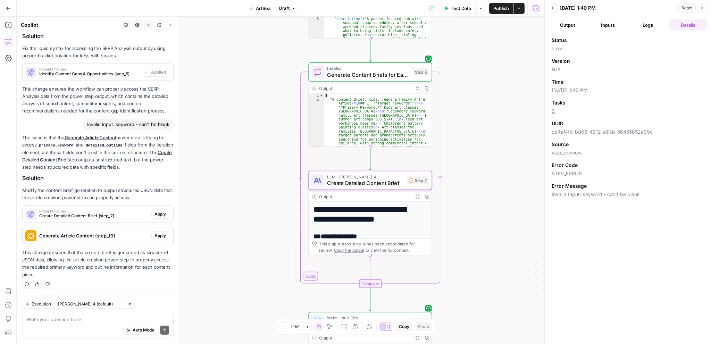
click at [155, 215] on span "Apply" at bounding box center [160, 214] width 11 height 6
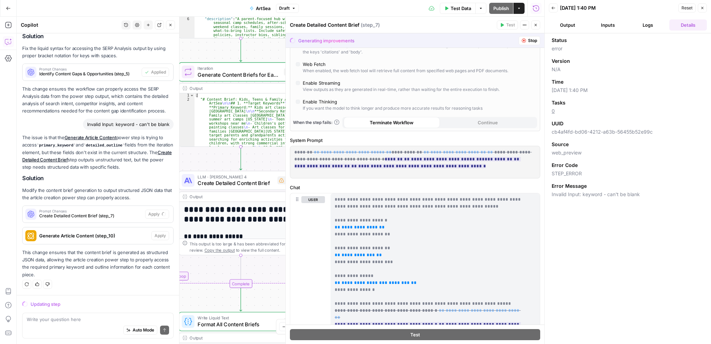
scroll to position [35, 0]
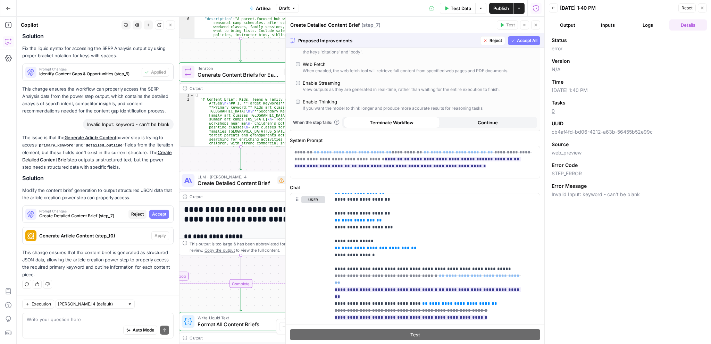
click at [523, 39] on span "Accept All" at bounding box center [527, 41] width 20 height 6
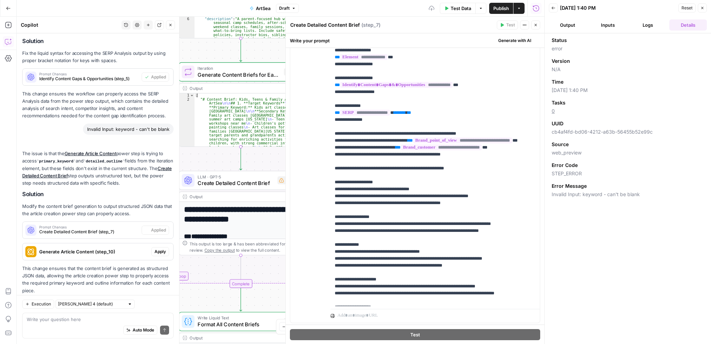
scroll to position [0, 0]
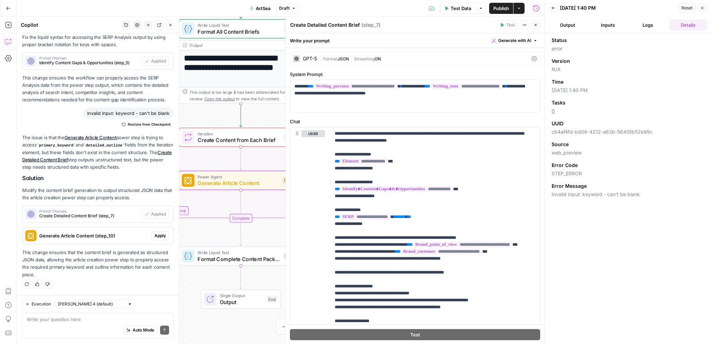
click at [155, 234] on span "Apply" at bounding box center [160, 236] width 11 height 6
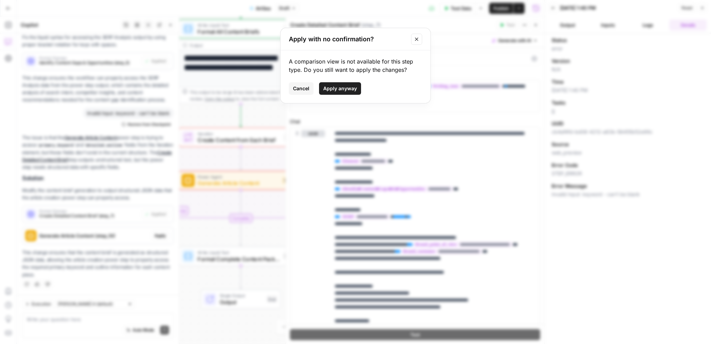
click at [349, 87] on span "Apply anyway" at bounding box center [340, 88] width 34 height 7
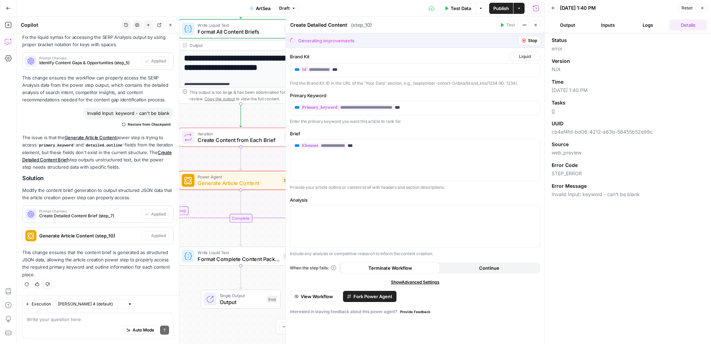
scroll to position [133, 0]
type textarea "Generate Article Content"
click at [535, 26] on icon "button" at bounding box center [536, 25] width 2 height 2
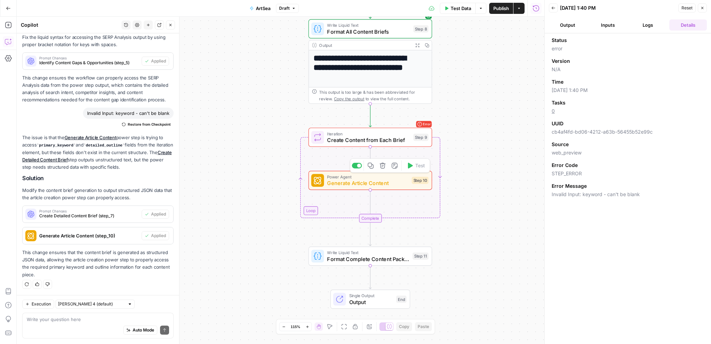
click at [386, 137] on span "Create Content from Each Brief" at bounding box center [368, 140] width 83 height 8
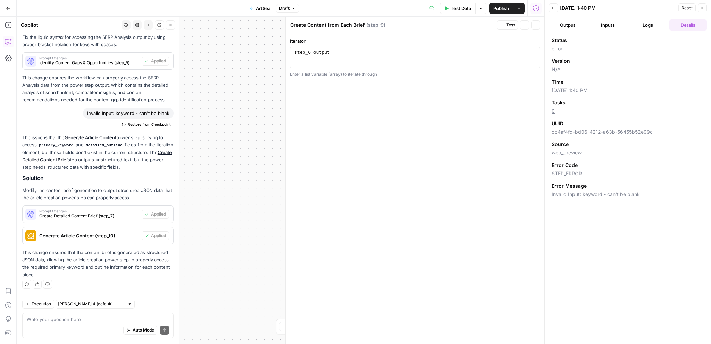
click at [414, 124] on div "Iterator 1 step_6 . output XXXXXXXXXXXXXXXXXXXXXXXXXXXXXXXXXXXXXXXXXXXXXXXXXXXX…" at bounding box center [415, 188] width 259 height 311
click at [538, 25] on icon "button" at bounding box center [536, 25] width 4 height 4
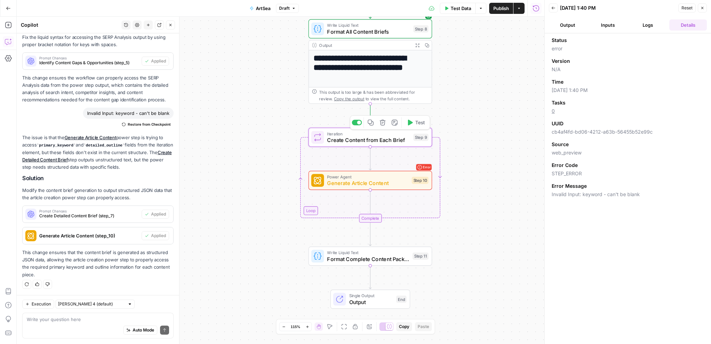
click at [413, 127] on button "Test" at bounding box center [416, 122] width 25 height 10
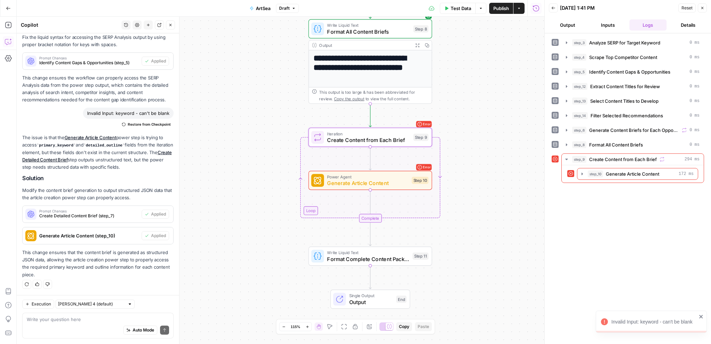
drag, startPoint x: 693, startPoint y: 323, endPoint x: 604, endPoint y: 325, distance: 89.3
click at [604, 325] on div "Invalid Input: keyword - can't be blank" at bounding box center [649, 321] width 100 height 11
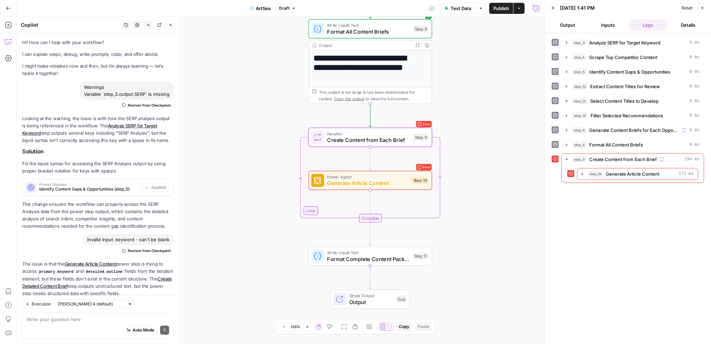
scroll to position [133, 0]
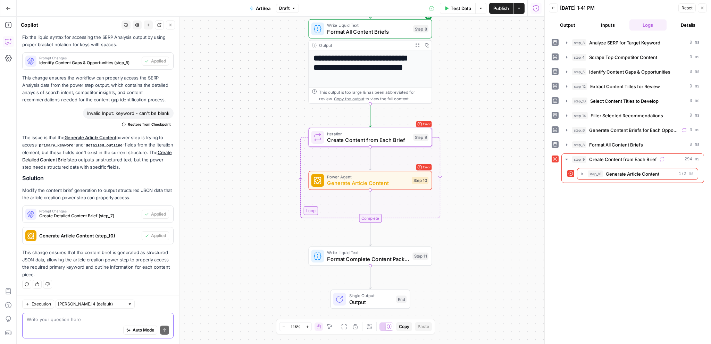
click at [72, 322] on textarea at bounding box center [98, 319] width 142 height 7
paste textarea "Invalid Input: keyword - can't be blank"
type textarea "Invalid Input: keyword - can't be blank still says this"
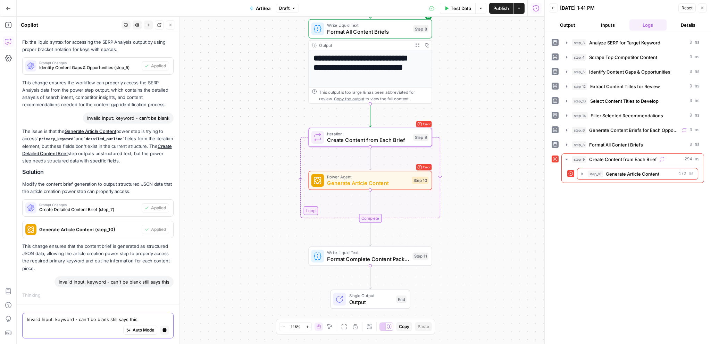
scroll to position [117, 0]
click at [355, 144] on div "Iteration Create Content from Each Brief Step 9 Copy step Delete step Add Note …" at bounding box center [370, 137] width 124 height 19
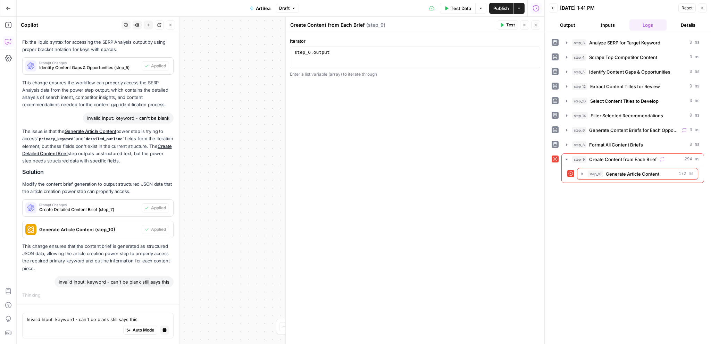
click at [535, 23] on icon "button" at bounding box center [536, 25] width 4 height 4
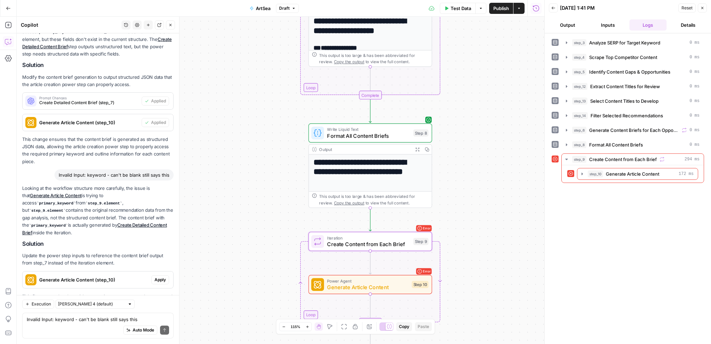
scroll to position [282, 0]
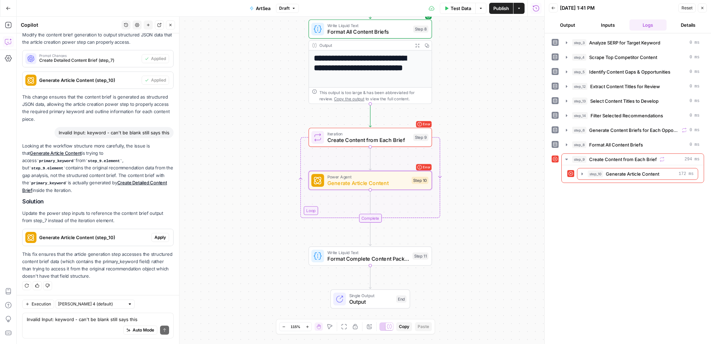
click at [157, 237] on span "Apply" at bounding box center [160, 237] width 11 height 6
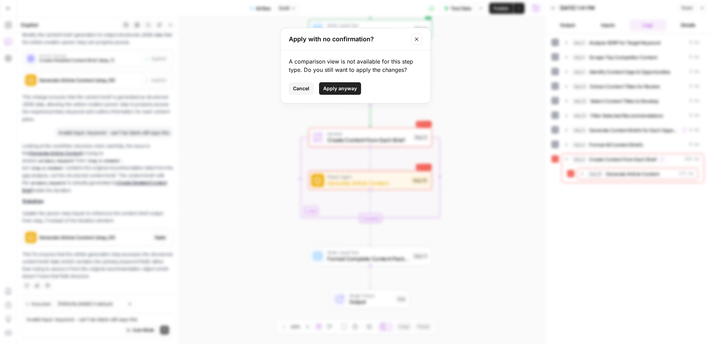
click at [342, 89] on span "Apply anyway" at bounding box center [340, 88] width 34 height 7
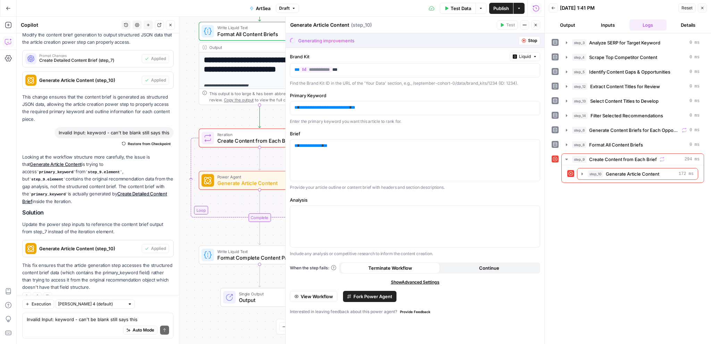
scroll to position [293, 0]
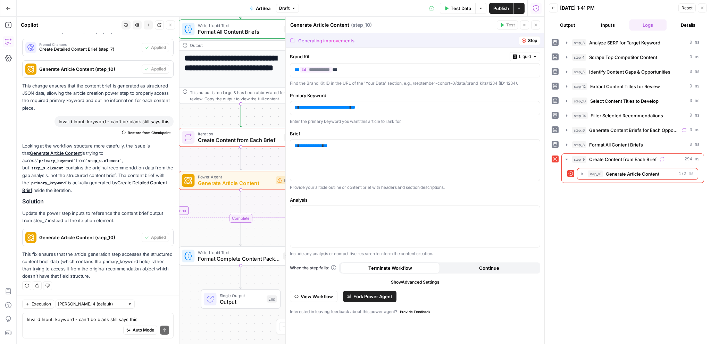
click at [226, 187] on span "Generate Article Content" at bounding box center [235, 183] width 75 height 8
click at [229, 144] on span "Create Content from Each Brief" at bounding box center [239, 140] width 83 height 8
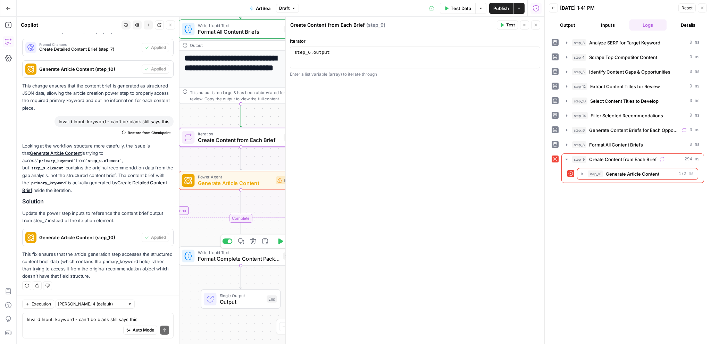
click at [220, 259] on span "Format Complete Content Package" at bounding box center [239, 259] width 82 height 8
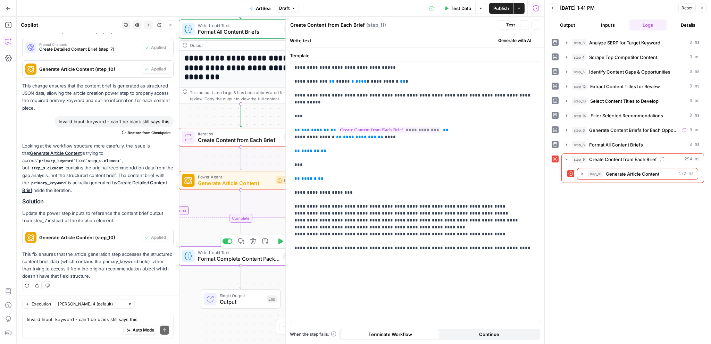
type textarea "Format Complete Content Package"
click at [536, 25] on icon "button" at bounding box center [536, 25] width 4 height 4
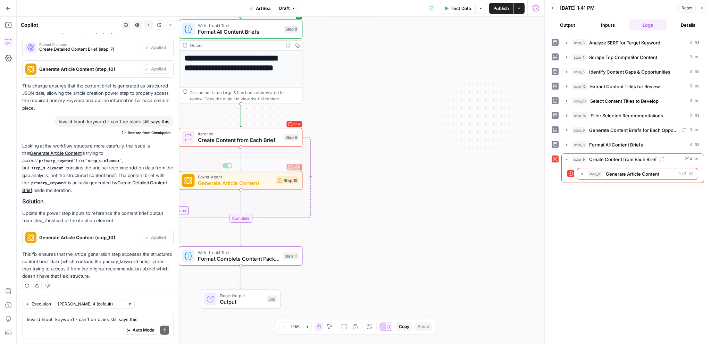
click at [264, 144] on div "Error Iteration Create Content from Each Brief Step 9 Copy step Delete step Add…" at bounding box center [241, 137] width 124 height 19
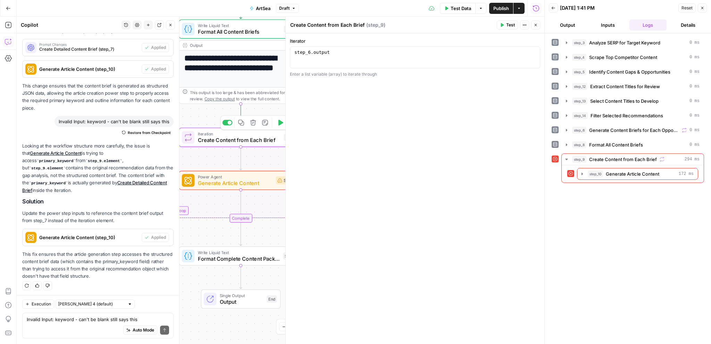
click at [283, 124] on div at bounding box center [285, 181] width 7 height 328
click at [281, 125] on icon "button" at bounding box center [280, 122] width 6 height 6
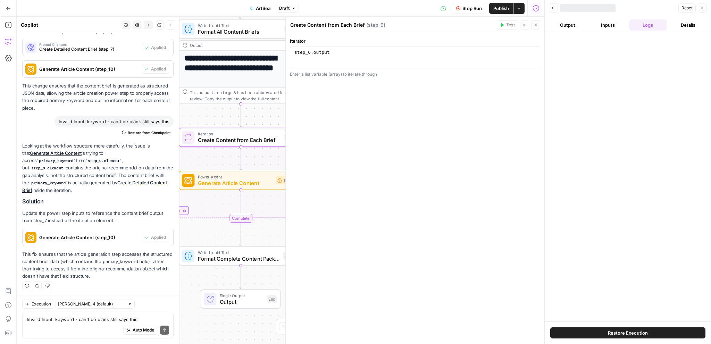
click at [535, 26] on icon "button" at bounding box center [536, 25] width 4 height 4
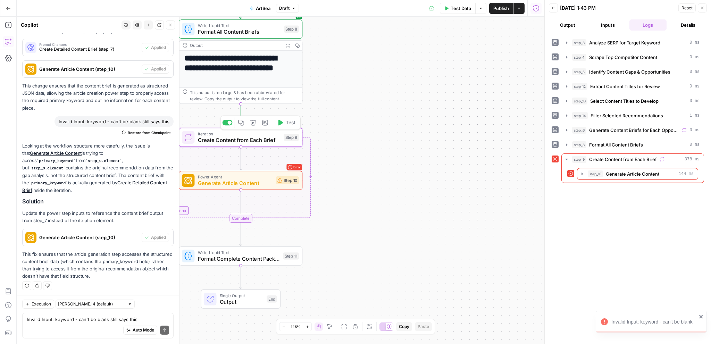
click at [254, 143] on span "Create Content from Each Brief" at bounding box center [239, 140] width 83 height 8
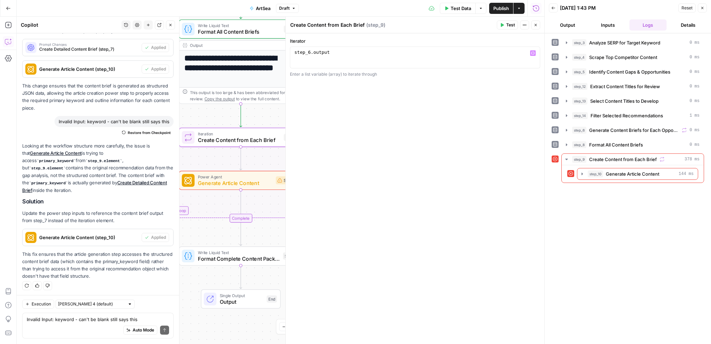
click at [309, 52] on div "step_6 . output" at bounding box center [415, 63] width 245 height 26
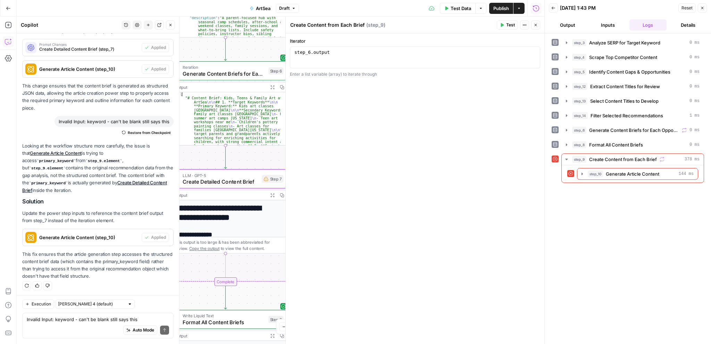
drag, startPoint x: 206, startPoint y: 58, endPoint x: 168, endPoint y: 54, distance: 37.7
click at [168, 54] on body "September Cohort New Home Browse Insights Opportunities Your Data Recent Grids …" at bounding box center [355, 172] width 711 height 344
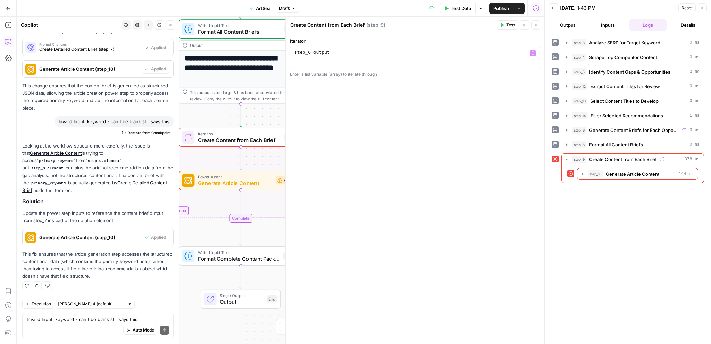
click at [309, 52] on div "step_6 . output" at bounding box center [415, 63] width 245 height 26
click at [509, 28] on span "Test" at bounding box center [510, 25] width 9 height 6
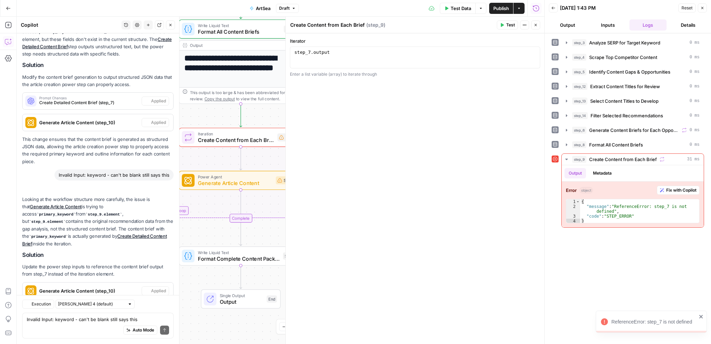
scroll to position [293, 0]
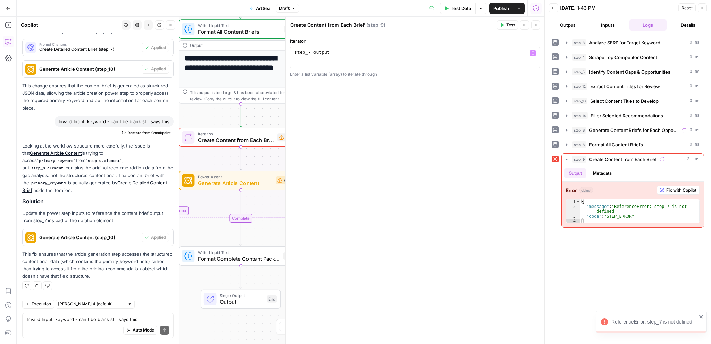
click at [308, 52] on div "step_7 . output" at bounding box center [415, 63] width 245 height 26
type textarea "**********"
click at [507, 25] on span "Test" at bounding box center [510, 25] width 9 height 6
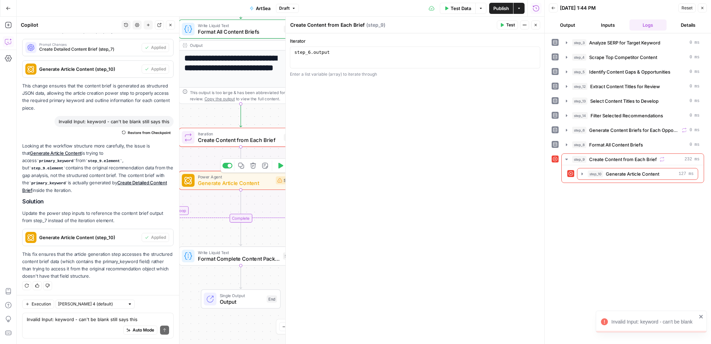
click at [238, 184] on span "Generate Article Content" at bounding box center [235, 183] width 75 height 8
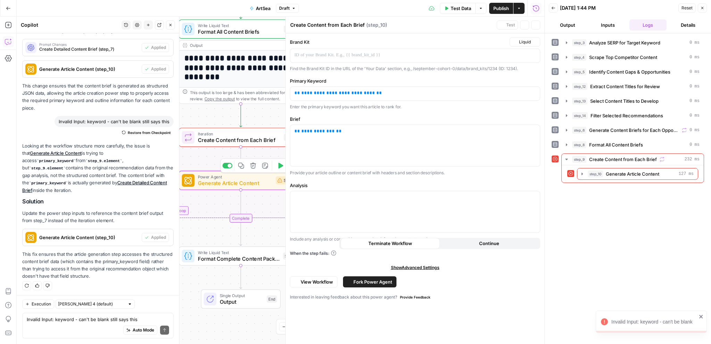
type textarea "Generate Article Content"
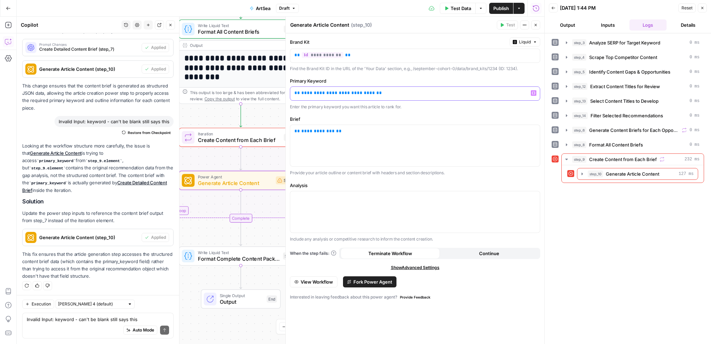
click at [313, 92] on span "**********" at bounding box center [338, 93] width 74 height 5
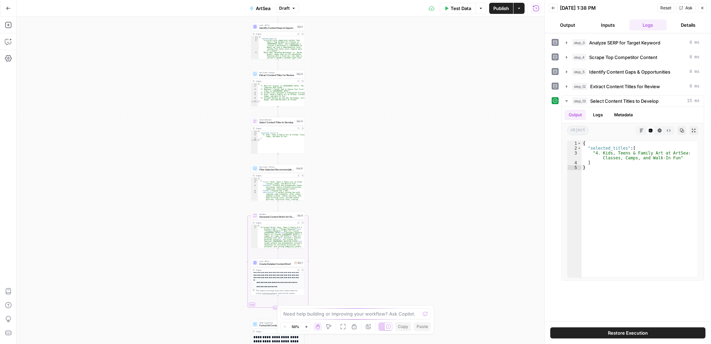
scroll to position [156, 0]
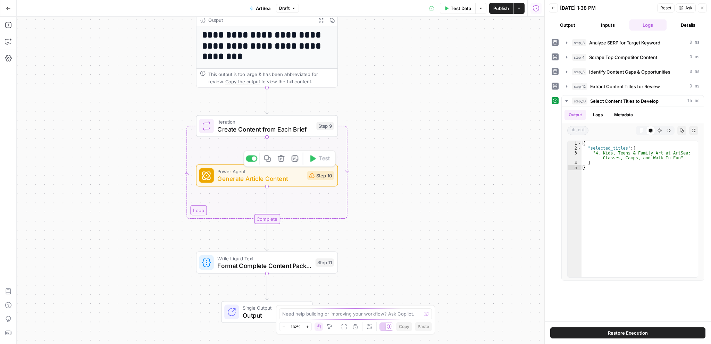
click at [257, 180] on span "Generate Article Content" at bounding box center [260, 178] width 86 height 9
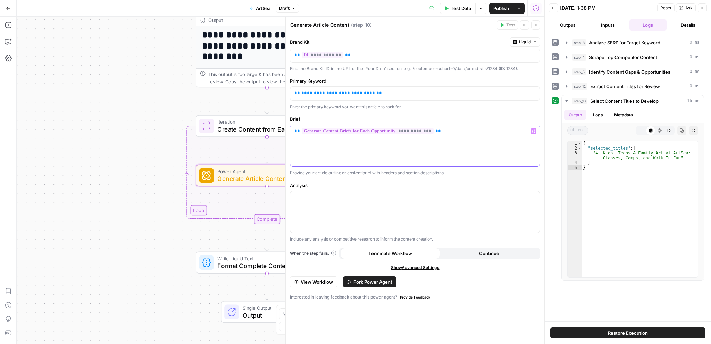
click at [447, 129] on p "**********" at bounding box center [416, 131] width 242 height 7
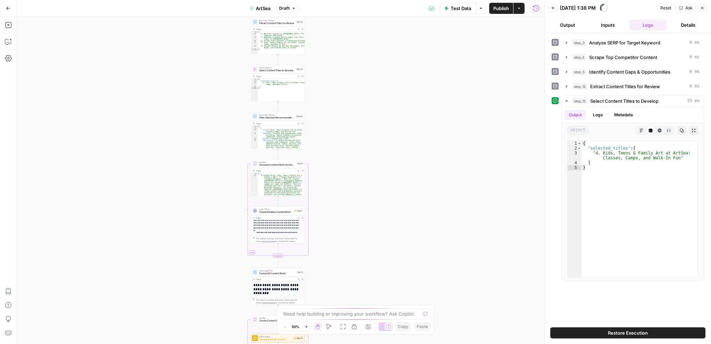
scroll to position [156, 0]
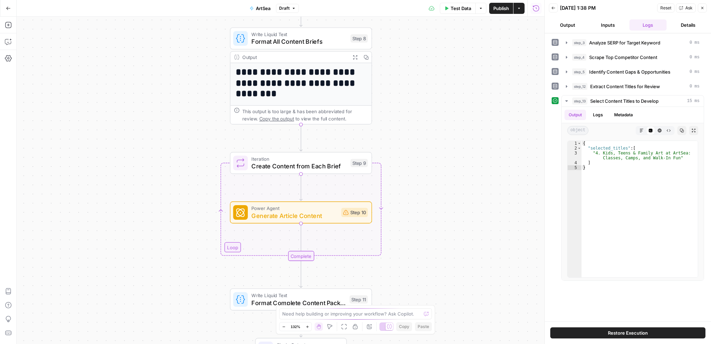
drag, startPoint x: 502, startPoint y: 199, endPoint x: 472, endPoint y: 224, distance: 39.0
click at [472, 224] on div "Workflow Input Settings Inputs Power Agent Analyze SERP for Target Keyword Step…" at bounding box center [281, 181] width 528 height 328
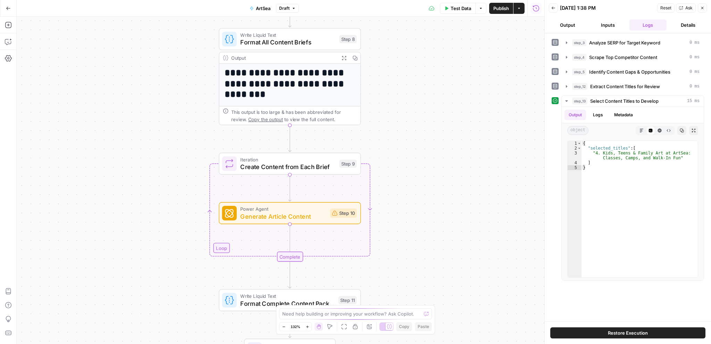
drag, startPoint x: 452, startPoint y: 169, endPoint x: 441, endPoint y: 168, distance: 10.8
click at [442, 169] on div "Workflow Input Settings Inputs Power Agent Analyze SERP for Target Keyword Step…" at bounding box center [281, 181] width 528 height 328
drag, startPoint x: 328, startPoint y: 219, endPoint x: 313, endPoint y: 218, distance: 15.7
click at [313, 218] on span "Generate Article Content" at bounding box center [283, 216] width 86 height 9
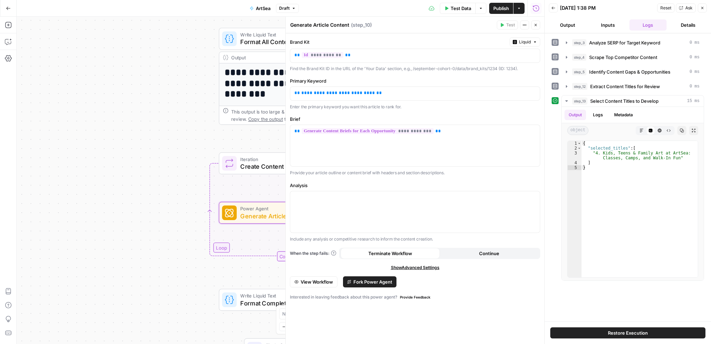
click at [535, 23] on icon "button" at bounding box center [536, 25] width 4 height 4
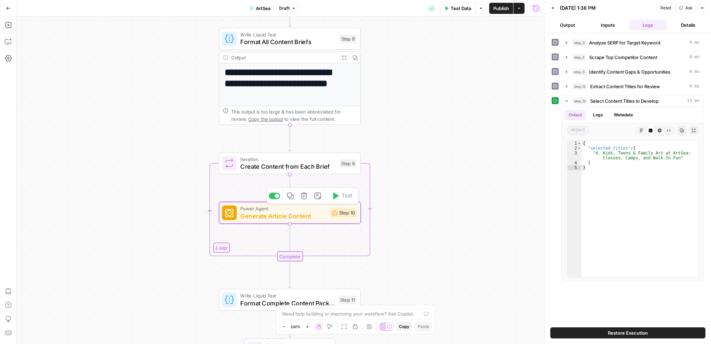
click at [304, 198] on icon "button" at bounding box center [303, 195] width 7 height 7
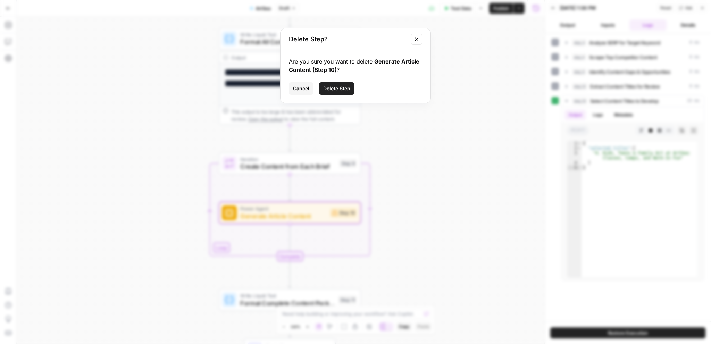
click at [339, 89] on span "Delete Step" at bounding box center [336, 88] width 27 height 7
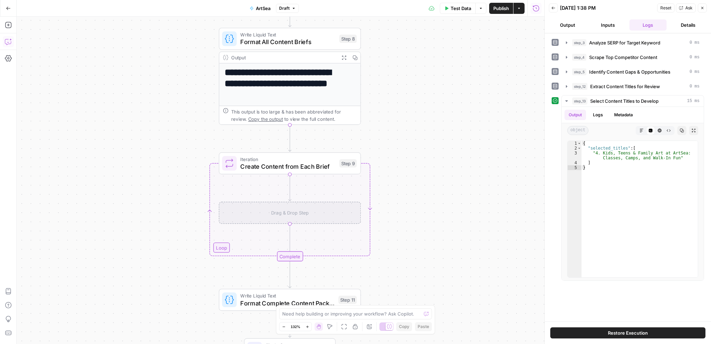
click at [8, 42] on icon "button" at bounding box center [8, 41] width 7 height 7
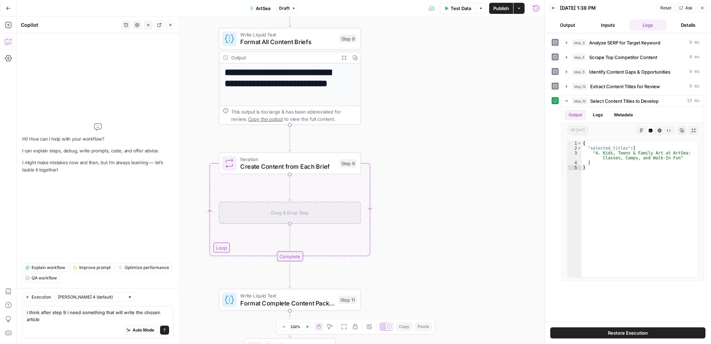
type textarea "i think after step 9 i need something that will write the chosen articles"
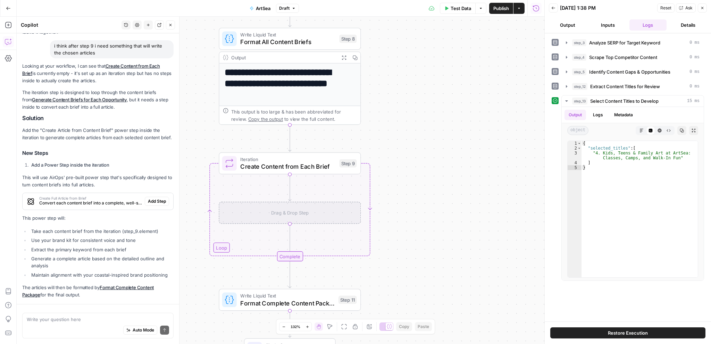
scroll to position [68, 0]
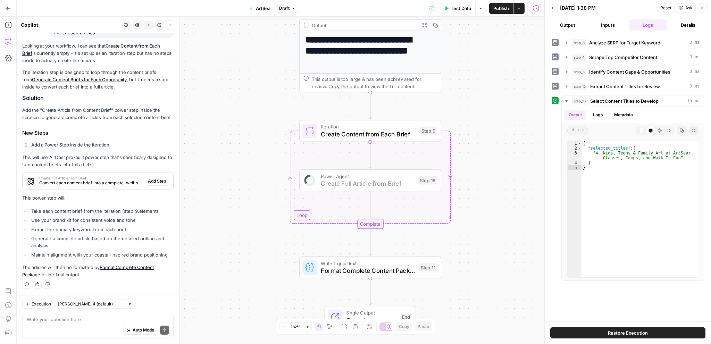
click at [150, 184] on span "Add Step" at bounding box center [157, 181] width 18 height 6
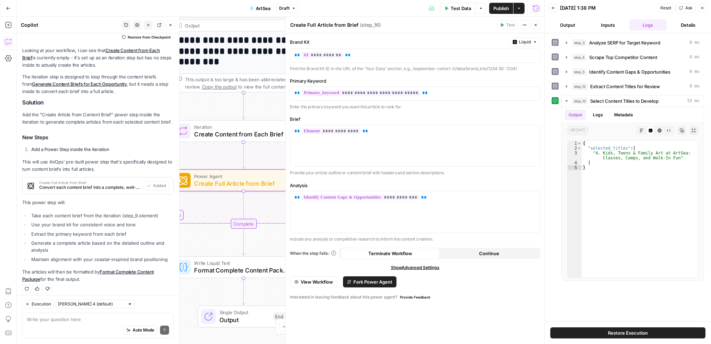
scroll to position [79, 0]
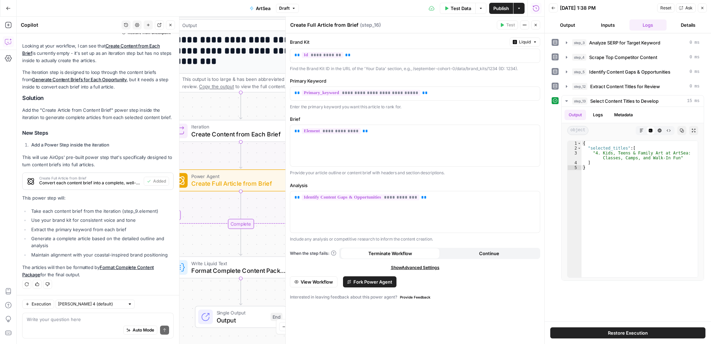
click at [535, 26] on icon "button" at bounding box center [536, 25] width 4 height 4
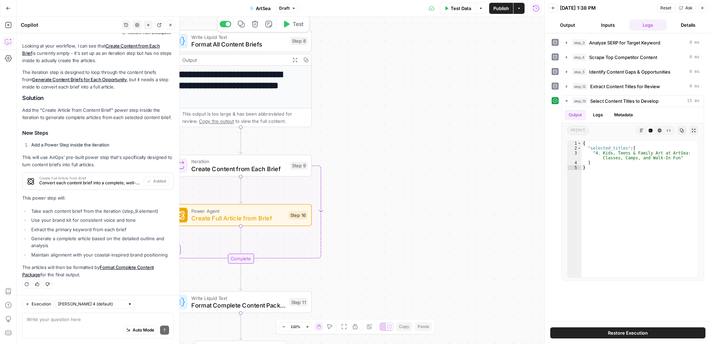
click at [170, 27] on button "Close" at bounding box center [170, 24] width 9 height 9
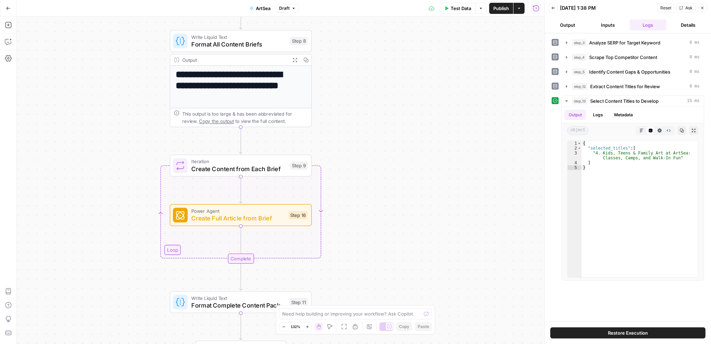
click at [501, 10] on span "Publish" at bounding box center [502, 8] width 16 height 7
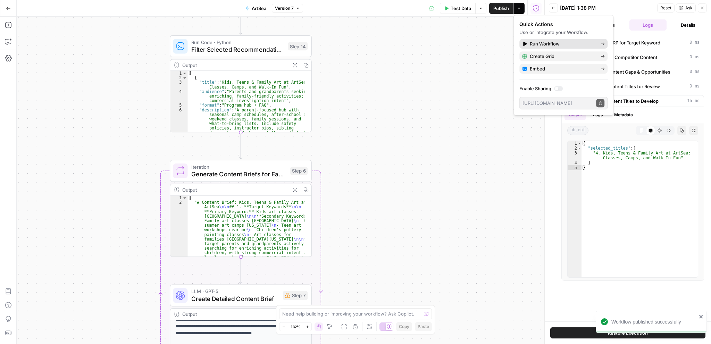
click at [545, 43] on span "Run Workflow" at bounding box center [562, 43] width 65 height 7
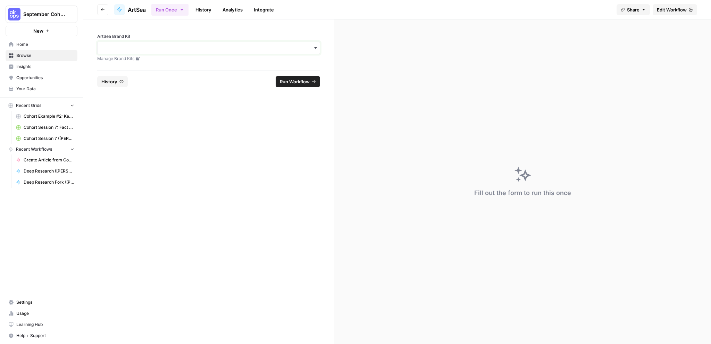
click at [281, 50] on input "ArtSea Brand Kit" at bounding box center [209, 47] width 214 height 7
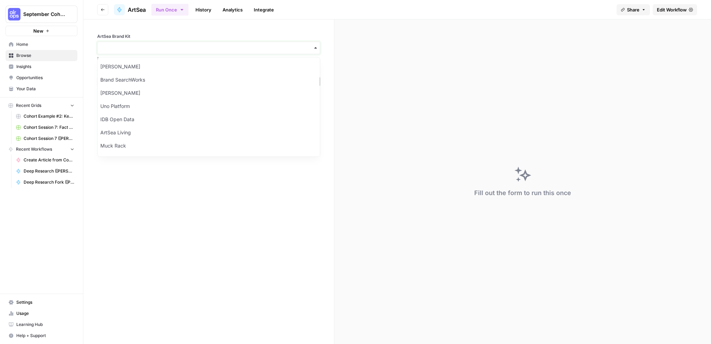
click at [120, 47] on input "ArtSea Brand Kit" at bounding box center [209, 47] width 214 height 7
type input "art"
click at [143, 65] on div "ArtSea Living" at bounding box center [209, 66] width 222 height 13
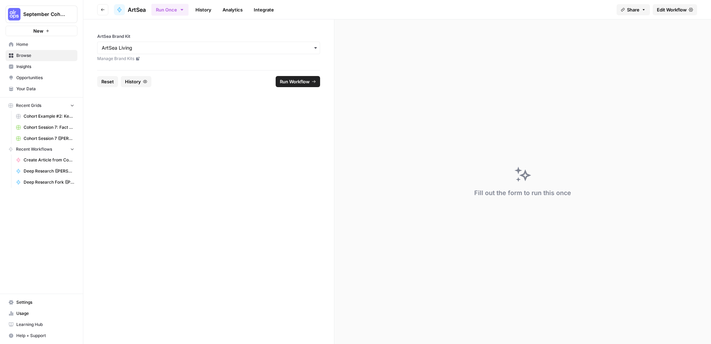
click at [294, 82] on span "Run Workflow" at bounding box center [295, 81] width 30 height 7
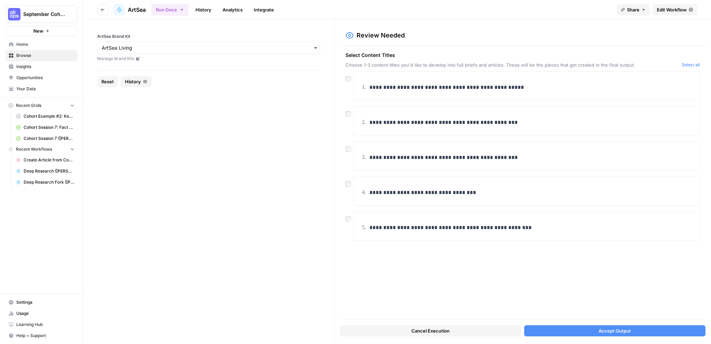
click at [600, 329] on span "Accept Output" at bounding box center [615, 331] width 32 height 7
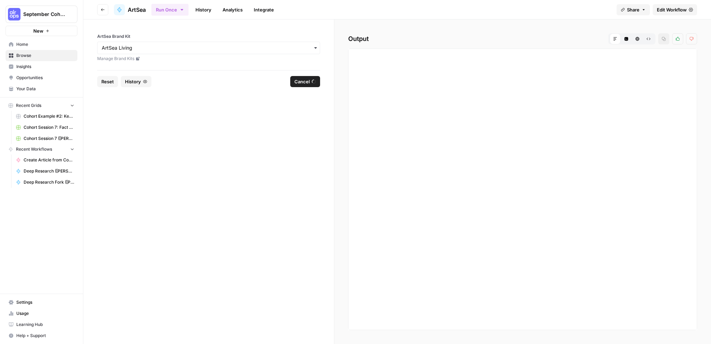
scroll to position [3095, 0]
